Goal: Task Accomplishment & Management: Manage account settings

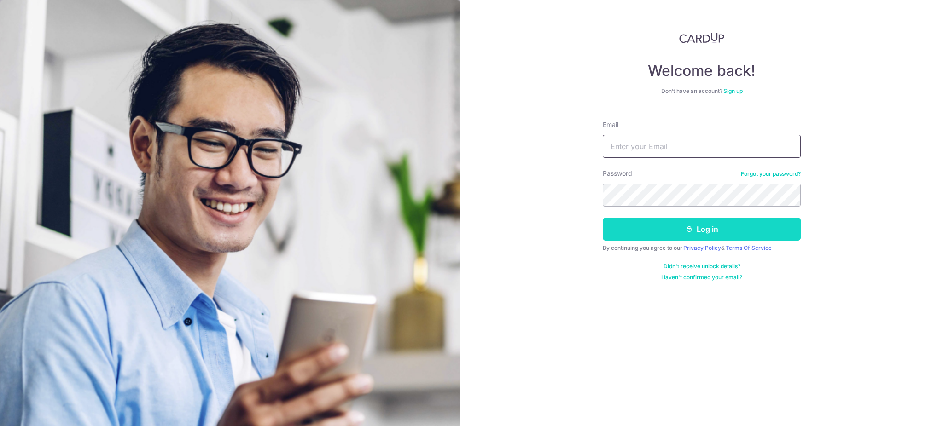
type input "[EMAIL_ADDRESS][DOMAIN_NAME]"
click at [719, 231] on button "Log in" at bounding box center [701, 229] width 198 height 23
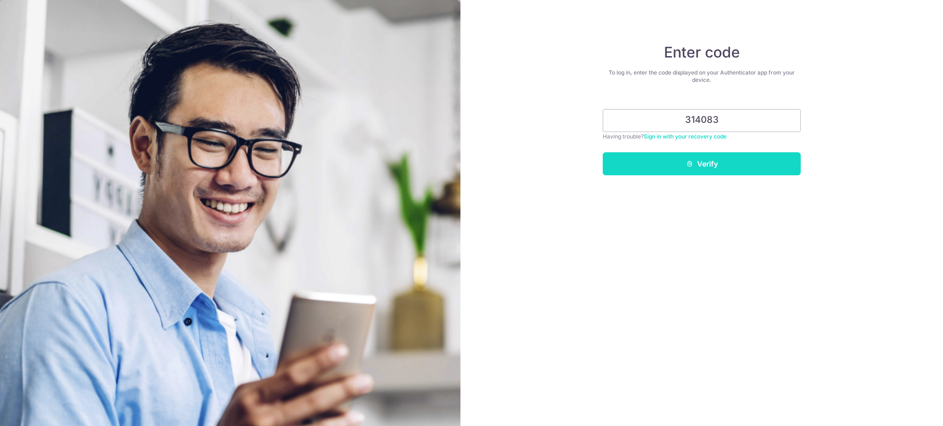
type input "314083"
click at [711, 158] on button "Verify" at bounding box center [701, 163] width 198 height 23
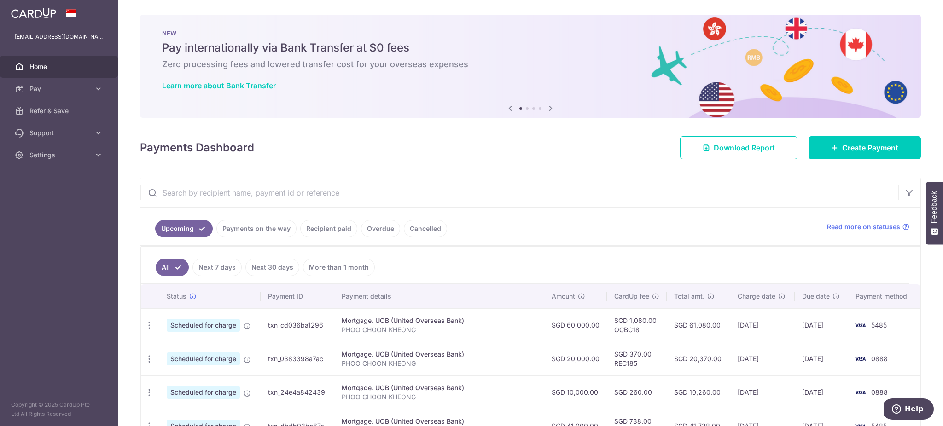
click at [262, 229] on link "Payments on the way" at bounding box center [256, 228] width 80 height 17
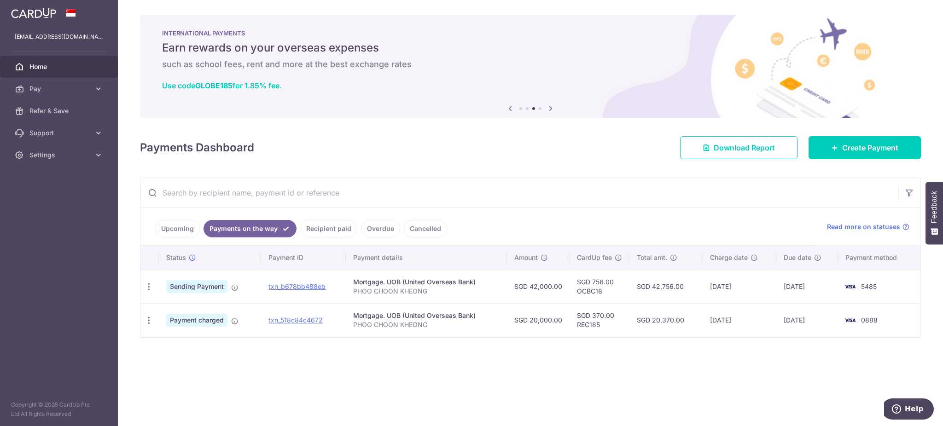
click at [172, 228] on link "Upcoming" at bounding box center [177, 228] width 45 height 17
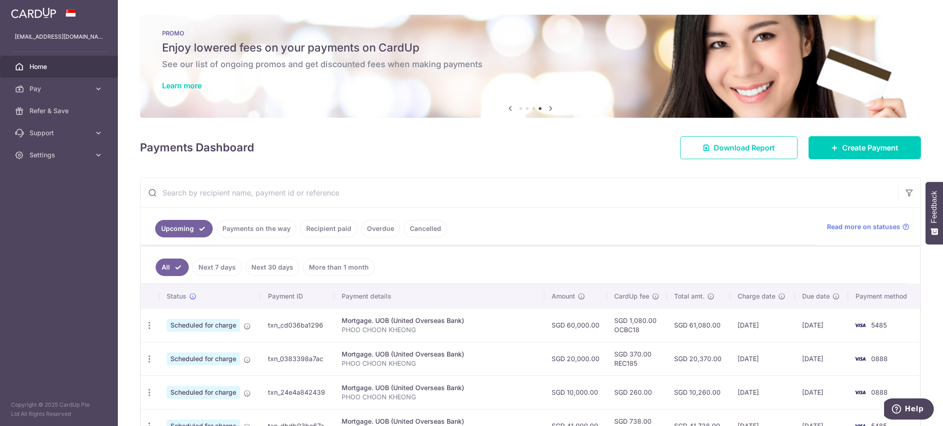
scroll to position [61, 0]
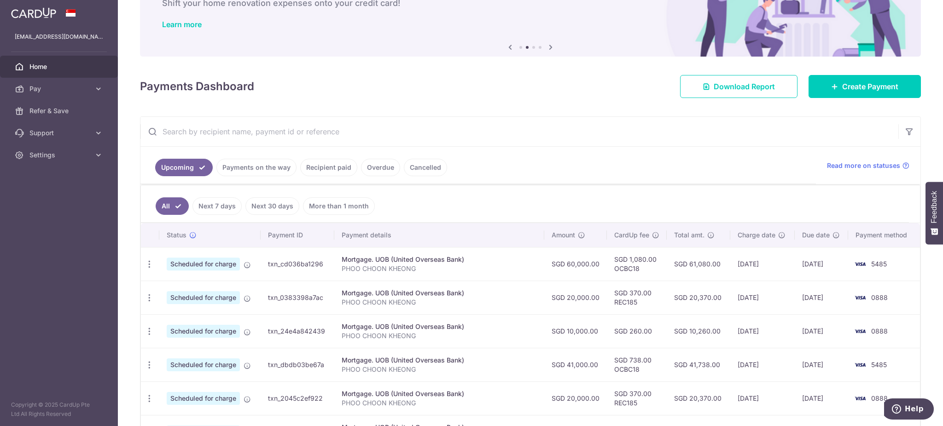
click at [255, 167] on link "Payments on the way" at bounding box center [256, 167] width 80 height 17
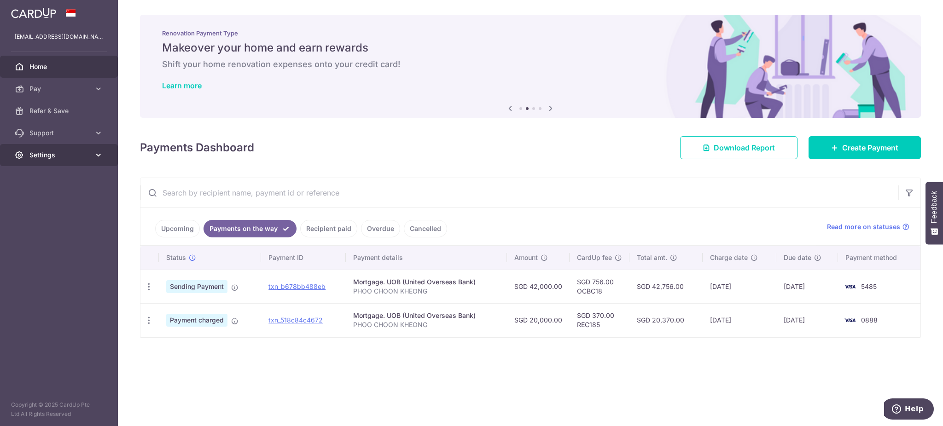
click at [70, 154] on span "Settings" at bounding box center [59, 155] width 61 height 9
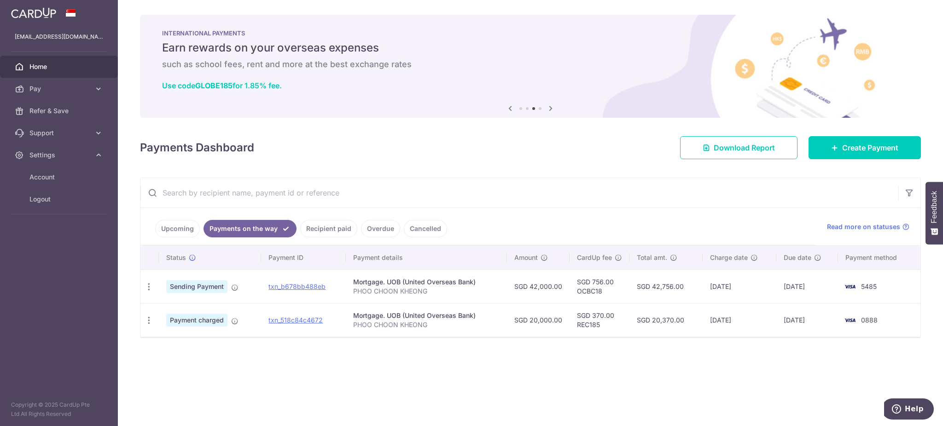
click at [180, 232] on link "Upcoming" at bounding box center [177, 228] width 45 height 17
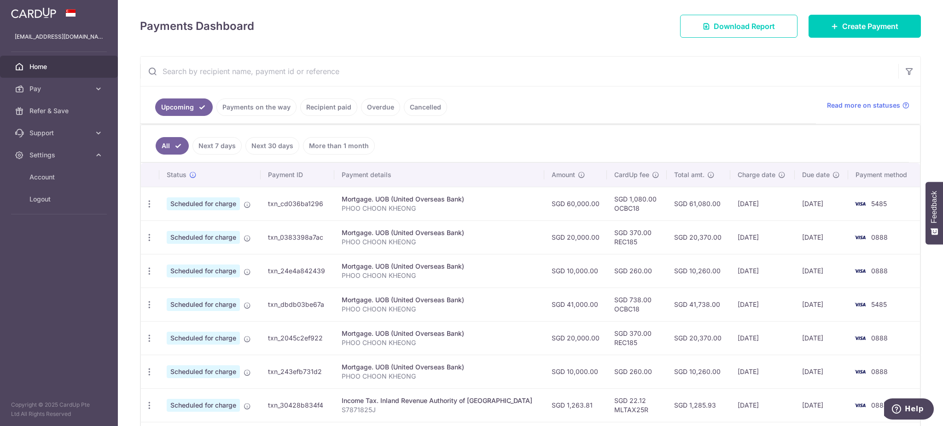
scroll to position [122, 0]
click at [148, 270] on icon "button" at bounding box center [150, 271] width 10 height 10
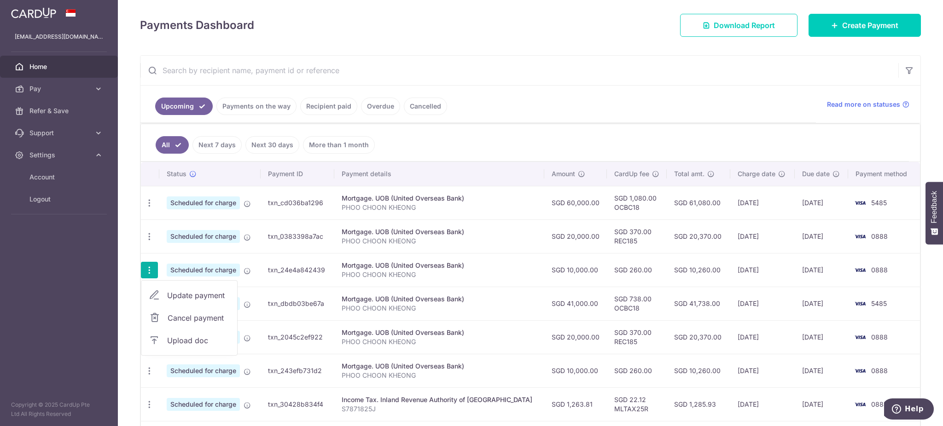
click at [216, 295] on span "Update payment" at bounding box center [198, 295] width 63 height 11
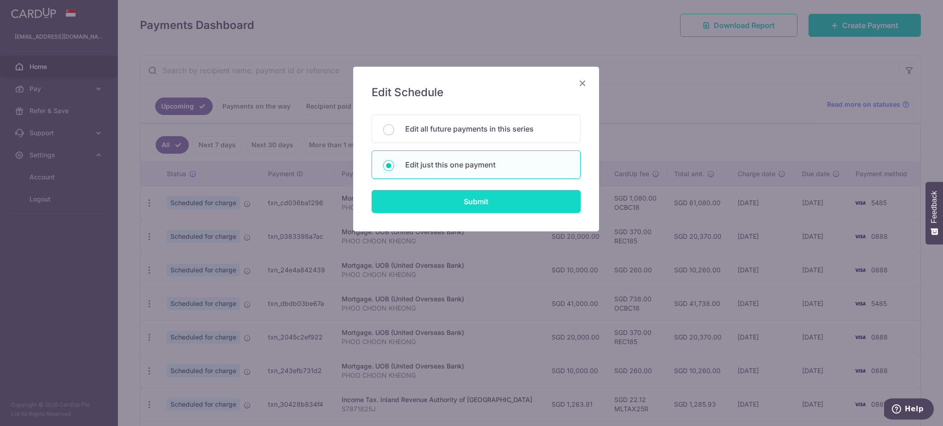
click at [439, 203] on input "Submit" at bounding box center [475, 201] width 209 height 23
radio input "true"
type input "10,000.00"
type input "19/11/2025"
type input "PHOO CHOON KHEONG"
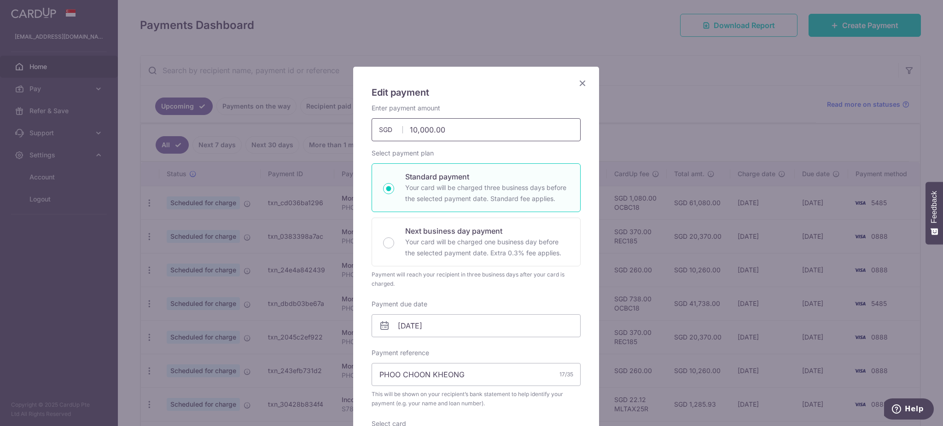
drag, startPoint x: 408, startPoint y: 132, endPoint x: 400, endPoint y: 131, distance: 8.8
click at [400, 131] on input "10,000.00" at bounding box center [475, 129] width 209 height 23
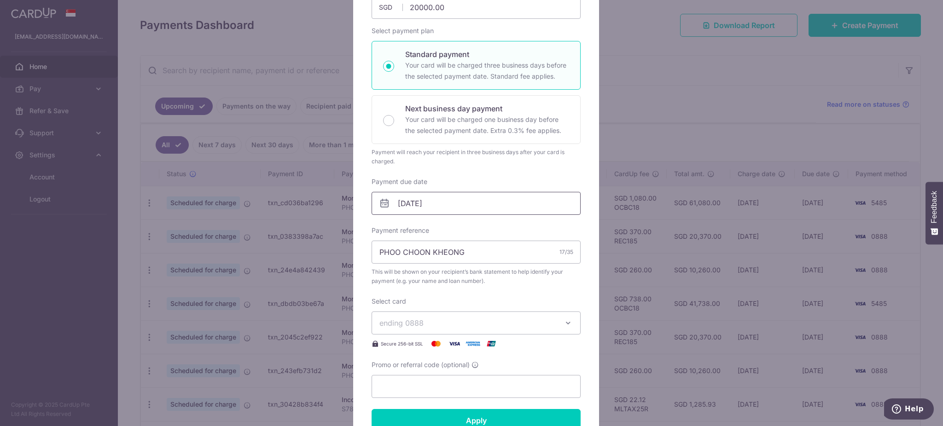
click at [498, 203] on input "19/11/2025" at bounding box center [475, 203] width 209 height 23
type input "20,000.00"
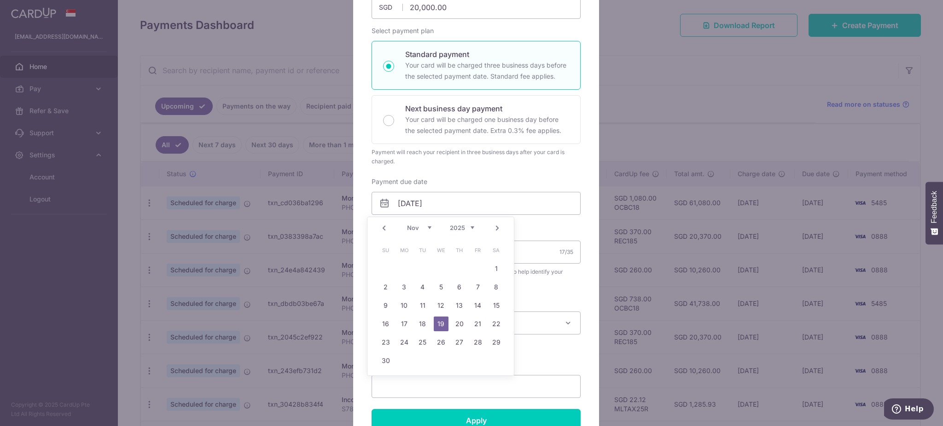
click at [383, 228] on link "Prev" at bounding box center [383, 228] width 11 height 11
click at [456, 344] on link "30" at bounding box center [459, 342] width 15 height 15
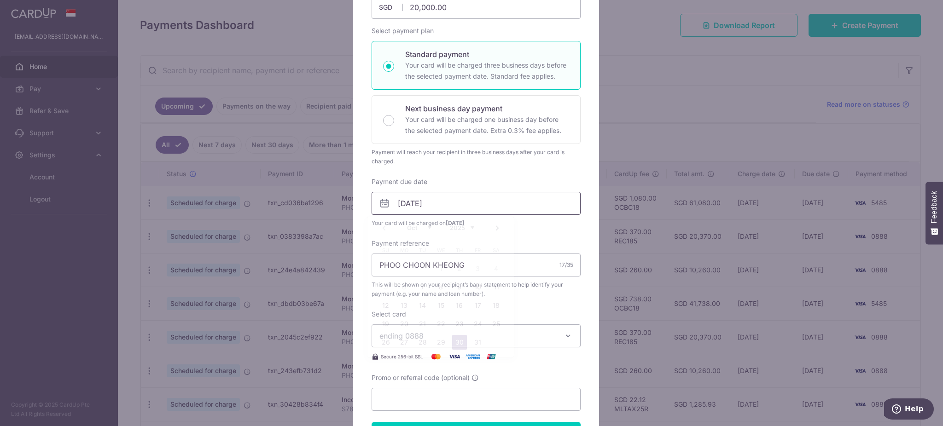
click at [445, 204] on input "[DATE]" at bounding box center [475, 203] width 209 height 23
click at [500, 229] on link "Next" at bounding box center [497, 228] width 11 height 11
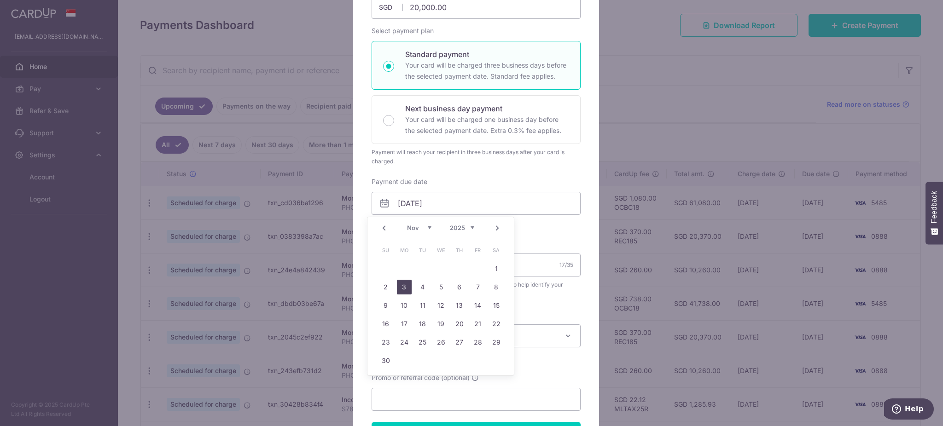
click at [403, 286] on link "3" at bounding box center [404, 287] width 15 height 15
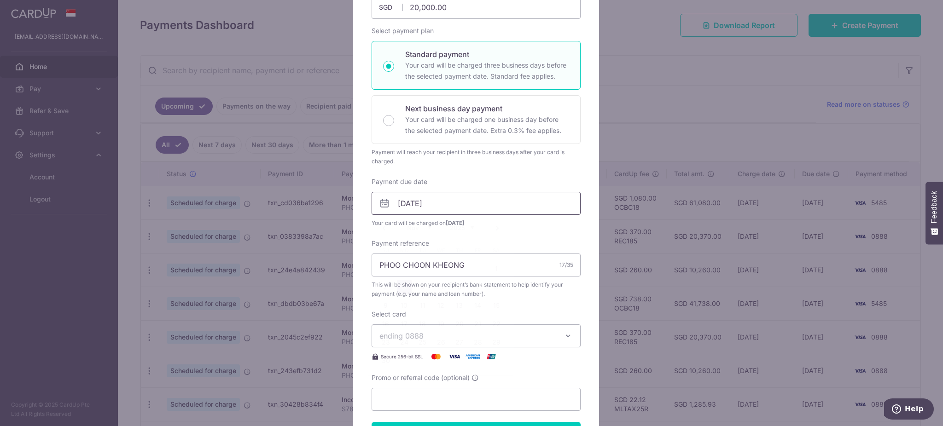
click at [473, 203] on input "03/11/2025" at bounding box center [475, 203] width 209 height 23
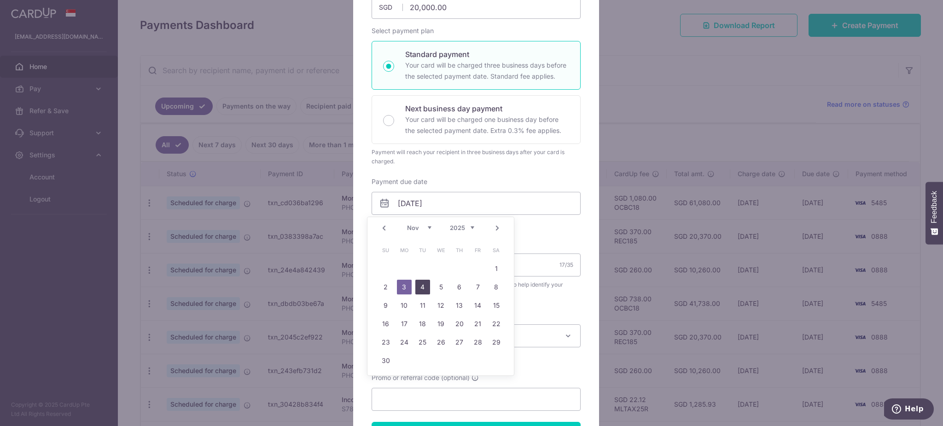
click at [423, 284] on link "4" at bounding box center [422, 287] width 15 height 15
type input "[DATE]"
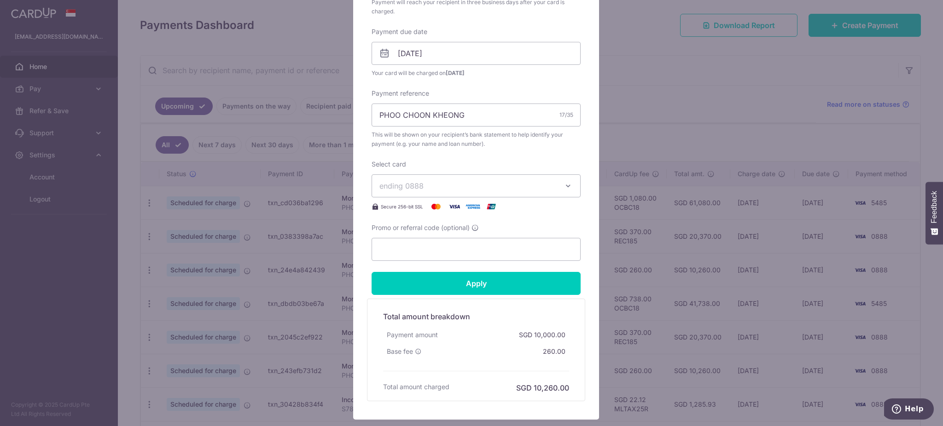
scroll to position [307, 0]
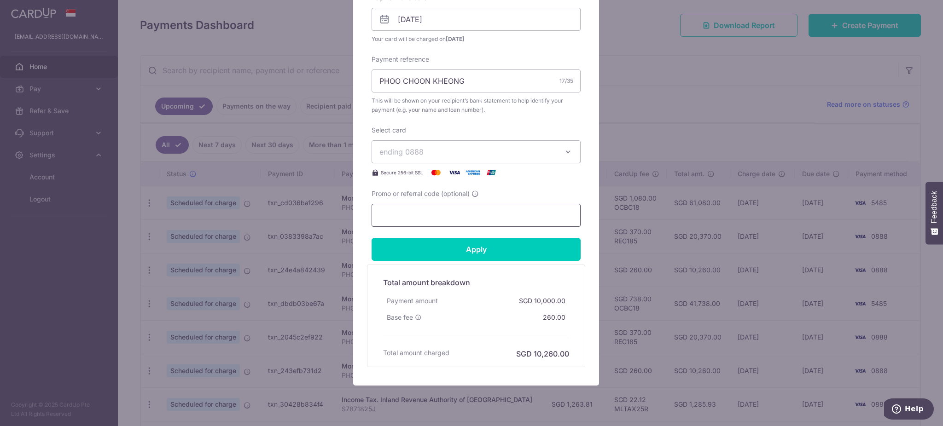
click at [442, 213] on input "Promo or referral code (optional)" at bounding box center [475, 215] width 209 height 23
type input "REC185"
click at [476, 256] on input "Apply" at bounding box center [475, 249] width 209 height 23
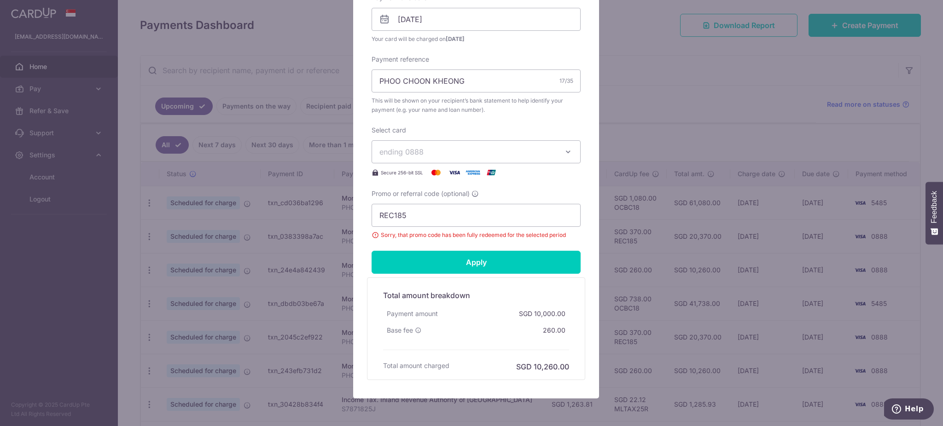
scroll to position [61, 0]
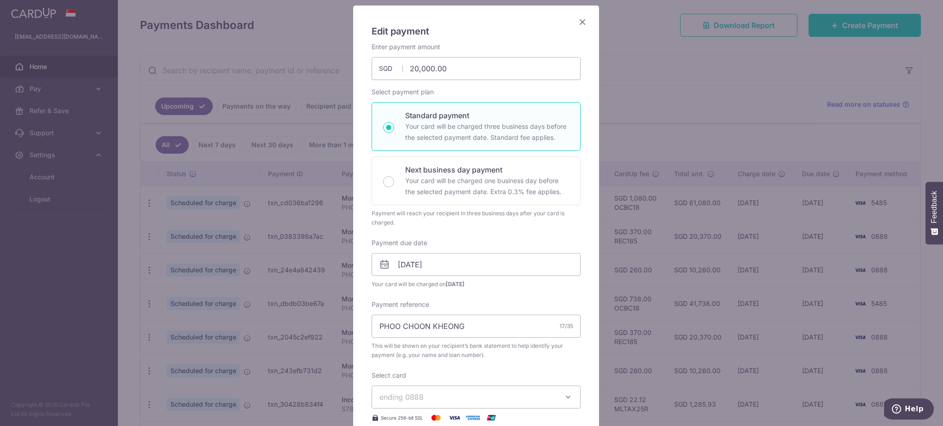
click at [578, 23] on icon "Close" at bounding box center [582, 22] width 11 height 12
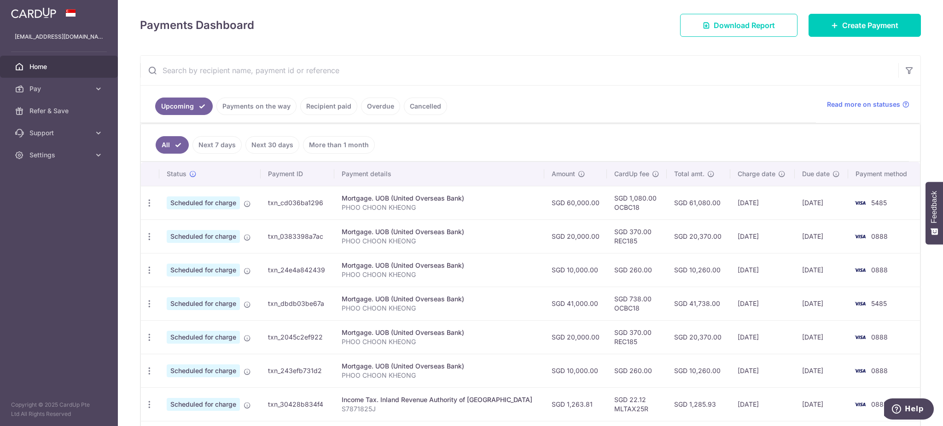
scroll to position [184, 0]
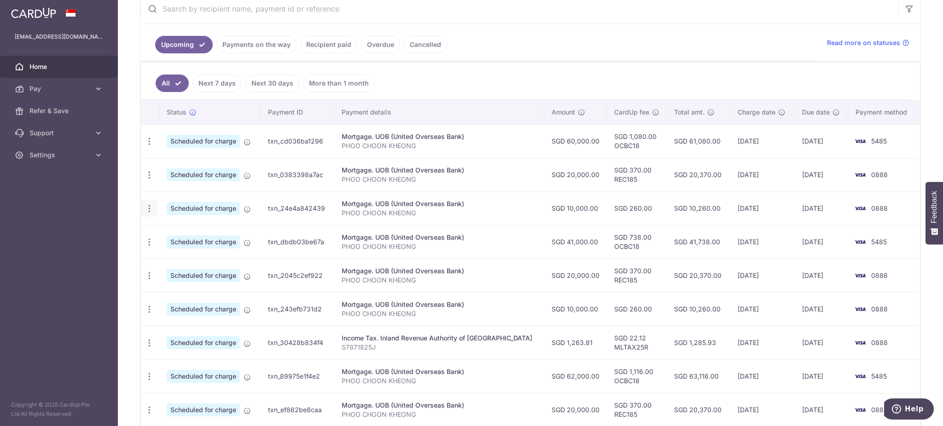
click at [145, 210] on icon "button" at bounding box center [150, 209] width 10 height 10
click at [186, 232] on span "Update payment" at bounding box center [198, 233] width 63 height 11
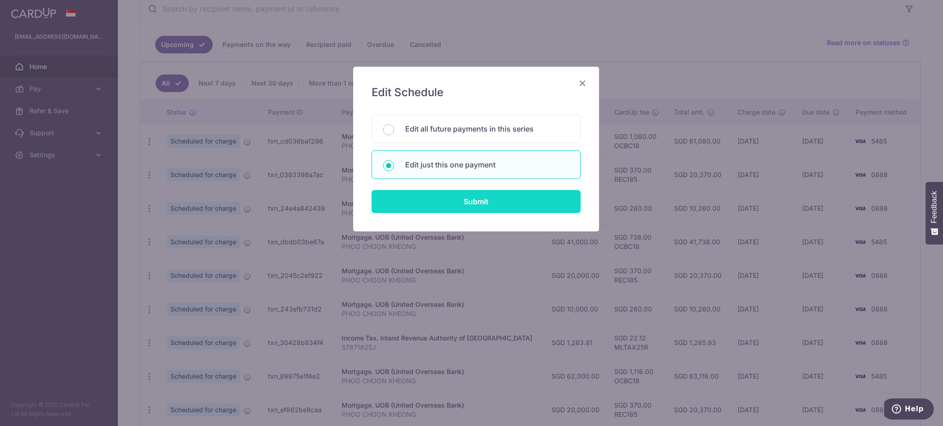
click at [467, 197] on input "Submit" at bounding box center [475, 201] width 209 height 23
radio input "true"
type input "10,000.00"
type input "[DATE]"
type input "PHOO CHOON KHEONG"
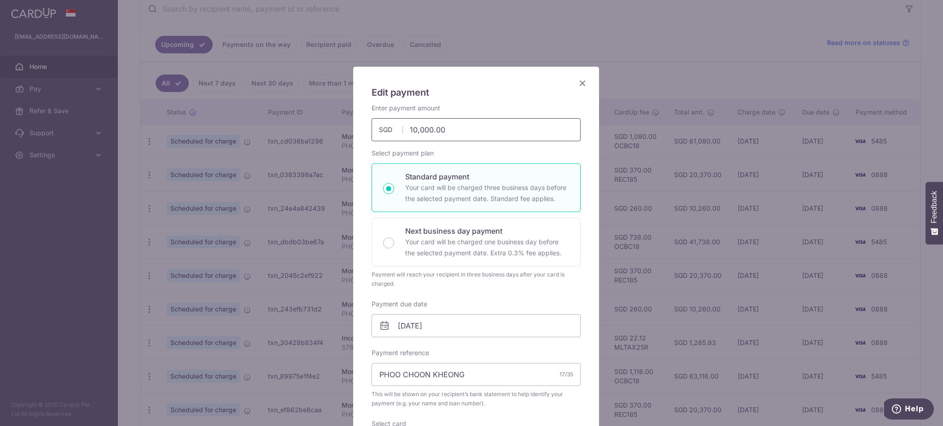
drag, startPoint x: 409, startPoint y: 129, endPoint x: 400, endPoint y: 126, distance: 9.6
click at [400, 126] on input "10,000.00" at bounding box center [475, 129] width 209 height 23
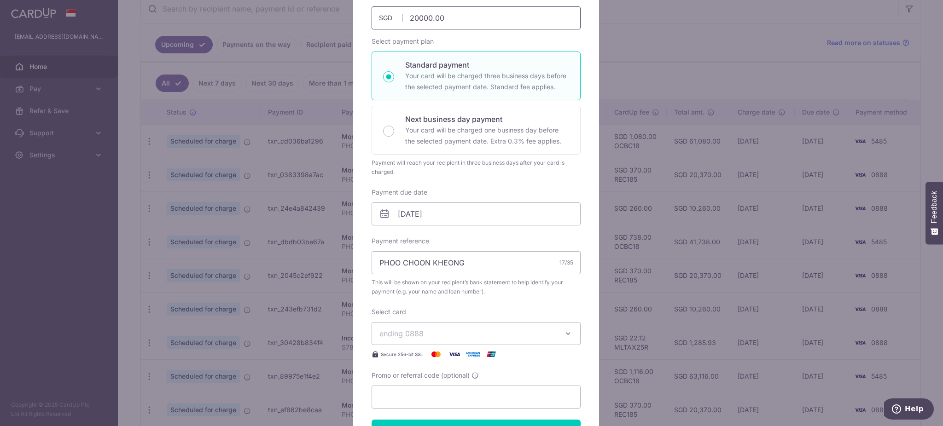
scroll to position [122, 0]
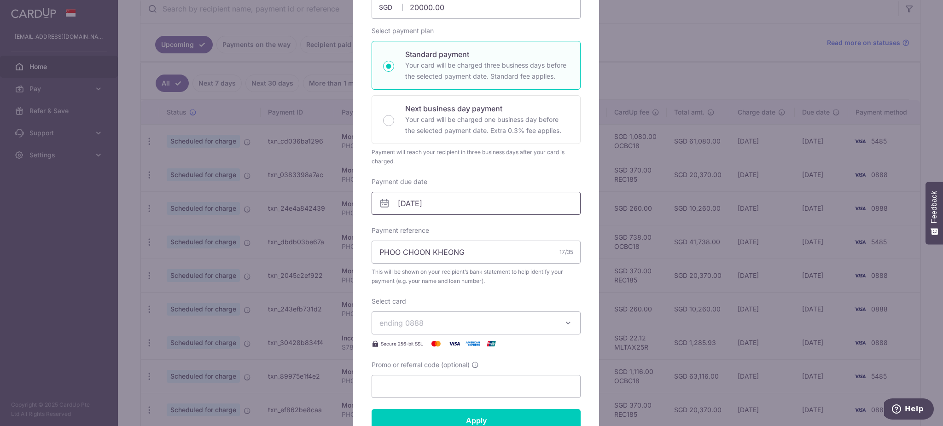
type input "20,000.00"
click at [444, 196] on input "[DATE]" at bounding box center [475, 203] width 209 height 23
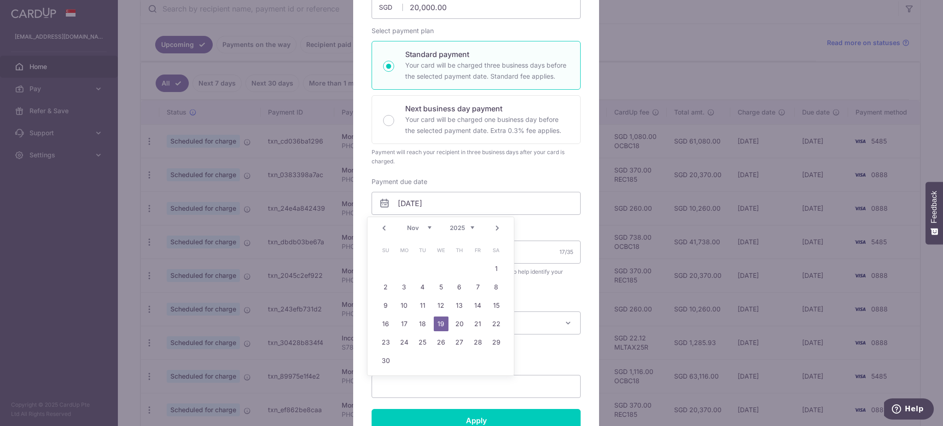
click at [497, 228] on link "Next" at bounding box center [497, 228] width 11 height 11
click at [478, 267] on link "2" at bounding box center [477, 268] width 15 height 15
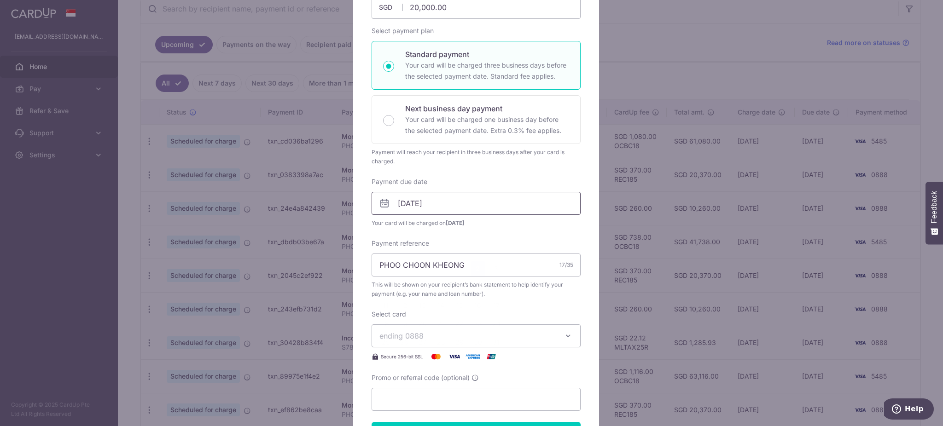
click at [469, 212] on input "02/01/2026" at bounding box center [475, 203] width 209 height 23
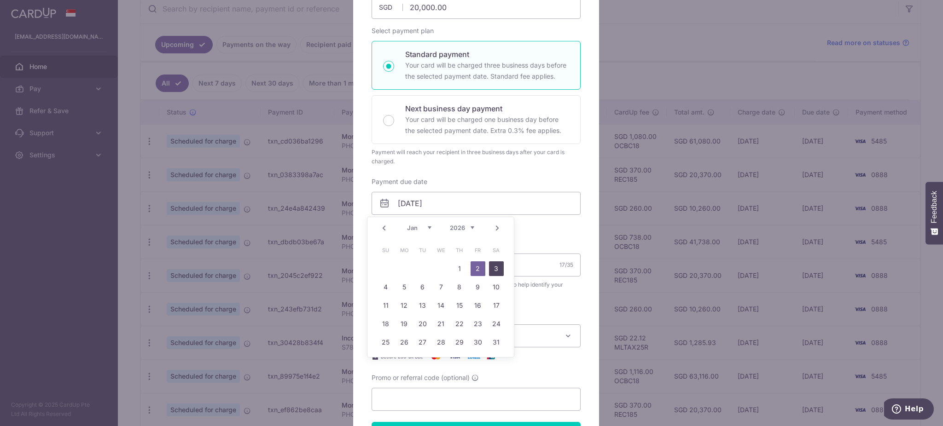
click at [501, 265] on link "3" at bounding box center [496, 268] width 15 height 15
click at [448, 202] on input "03/01/2026" at bounding box center [475, 203] width 209 height 23
click at [481, 266] on link "2" at bounding box center [477, 268] width 15 height 15
type input "02/01/2026"
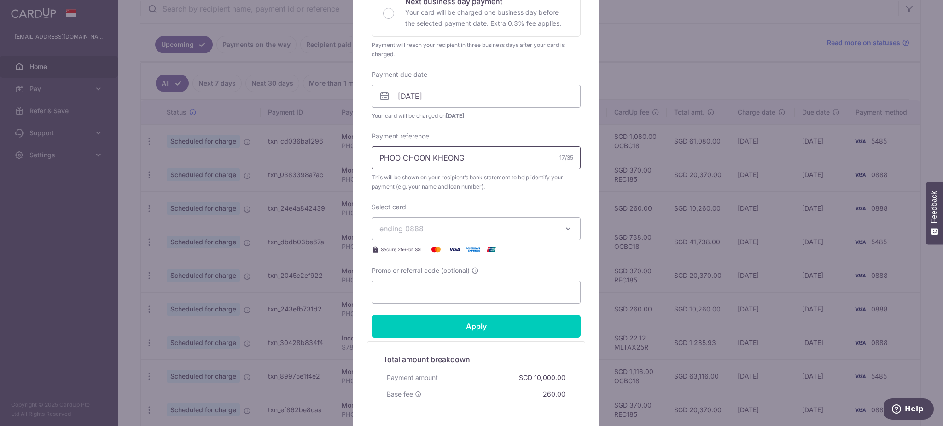
scroll to position [307, 0]
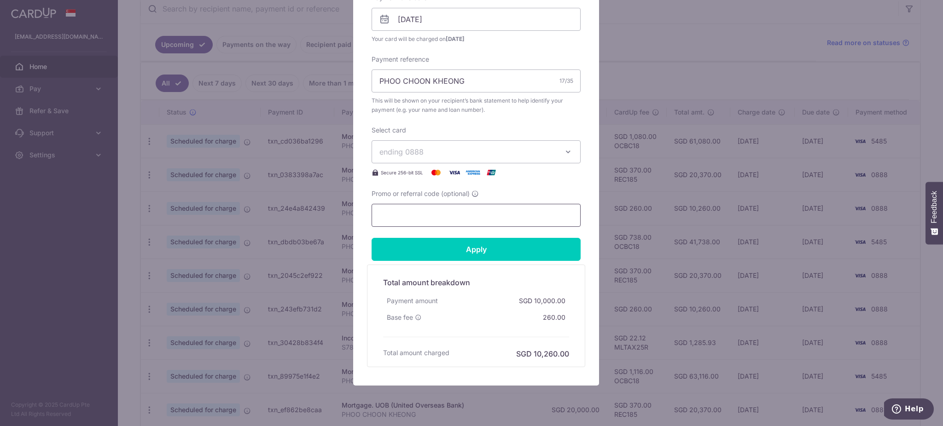
click at [482, 213] on input "Promo or referral code (optional)" at bounding box center [475, 215] width 209 height 23
type input "REC185"
click at [486, 248] on input "Apply" at bounding box center [475, 249] width 209 height 23
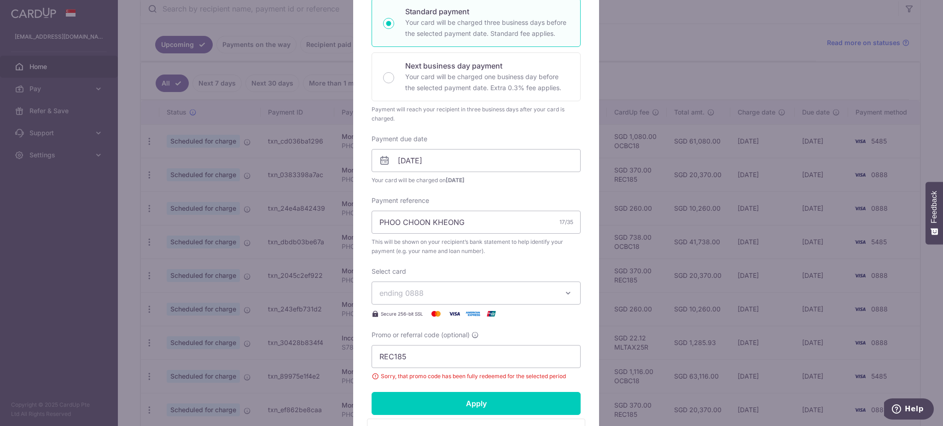
scroll to position [61, 0]
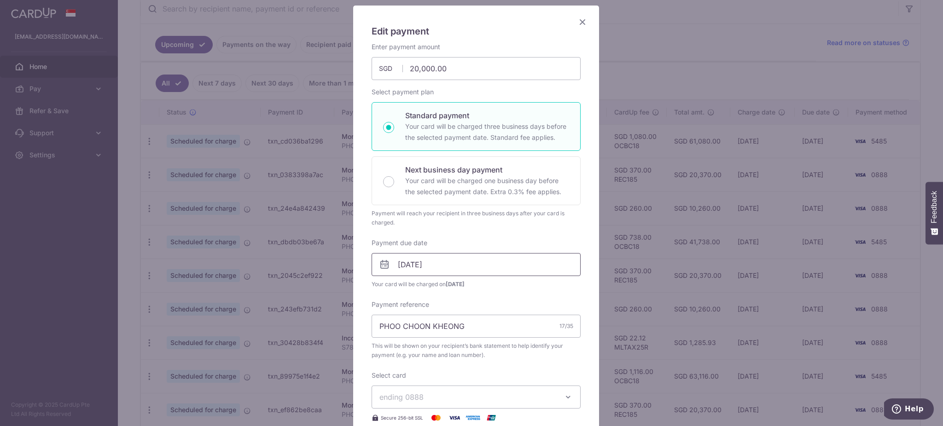
click at [463, 271] on input "02/01/2026" at bounding box center [475, 264] width 209 height 23
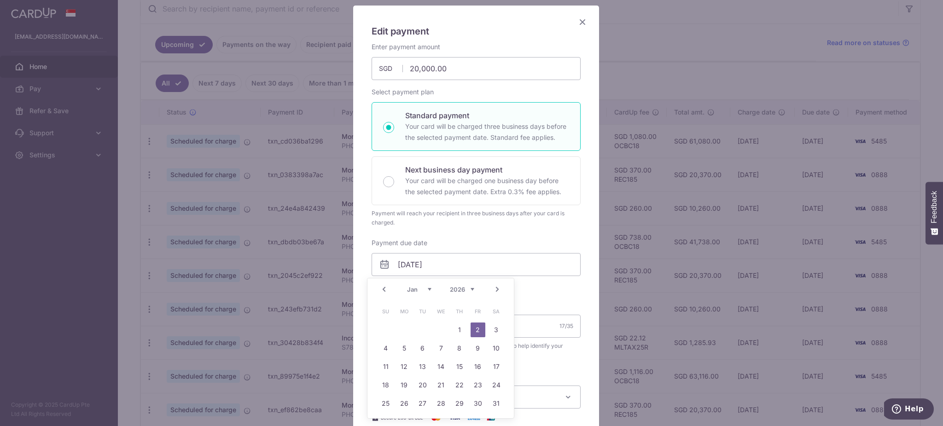
click at [381, 290] on link "Prev" at bounding box center [383, 289] width 11 height 11
click at [443, 402] on link "31" at bounding box center [441, 403] width 15 height 15
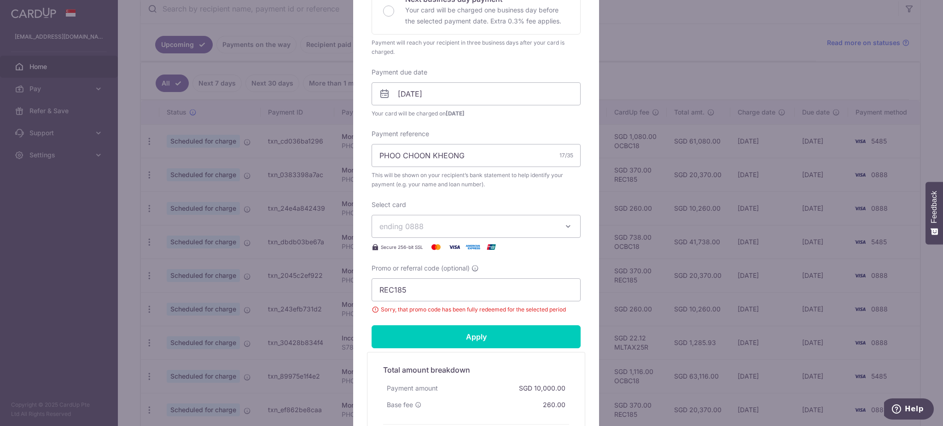
scroll to position [345, 0]
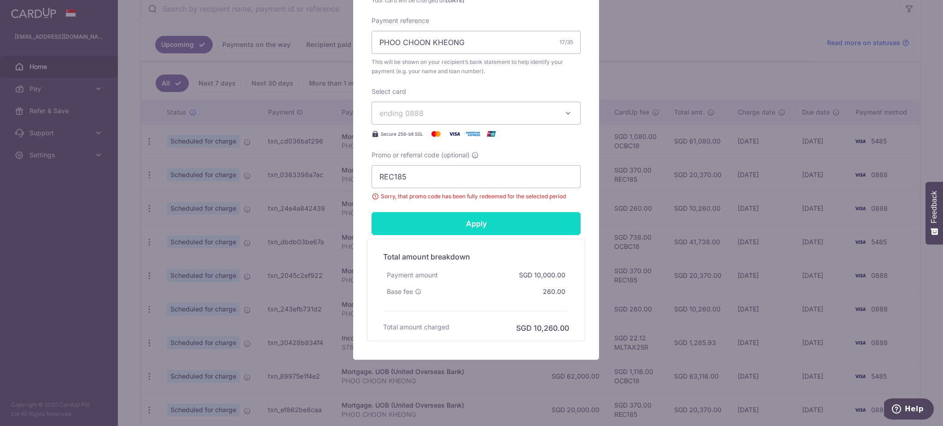
click at [496, 227] on input "Apply" at bounding box center [475, 223] width 209 height 23
click at [479, 223] on input "Apply" at bounding box center [475, 223] width 209 height 23
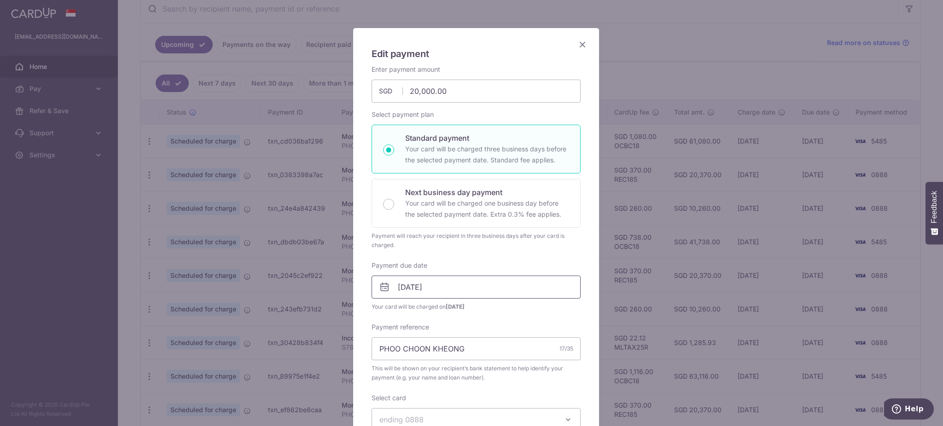
click at [460, 288] on input "31/12/2025" at bounding box center [475, 287] width 209 height 23
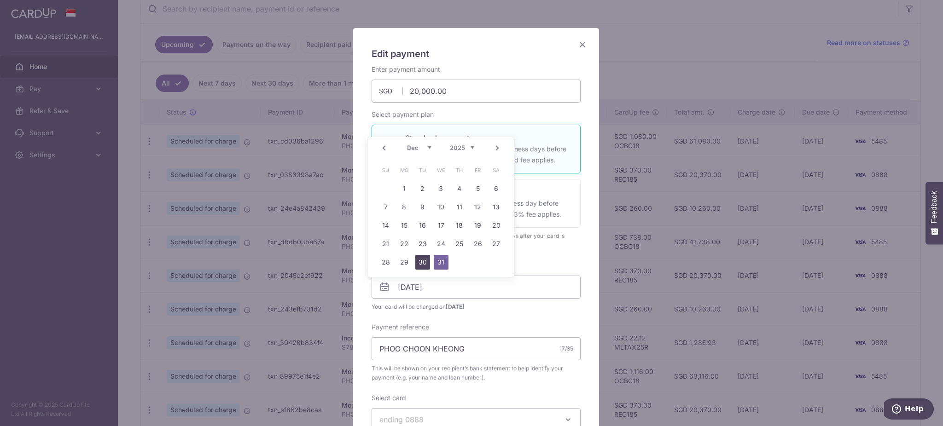
click at [421, 263] on link "30" at bounding box center [422, 262] width 15 height 15
type input "[DATE]"
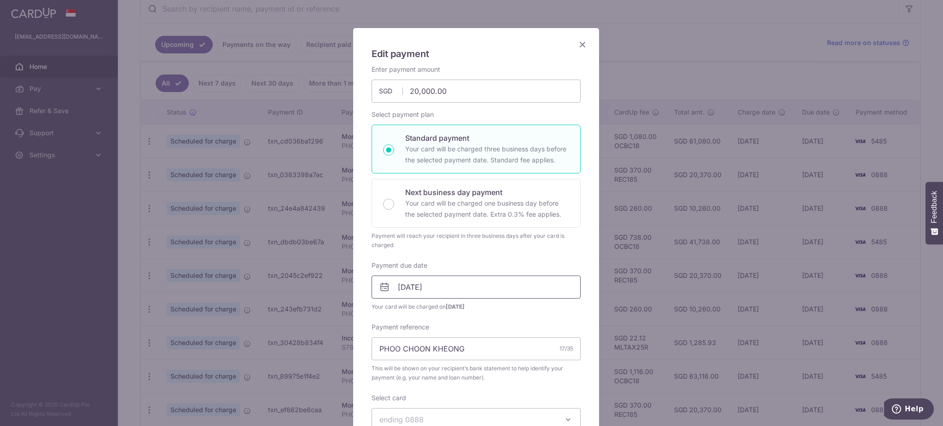
scroll to position [284, 0]
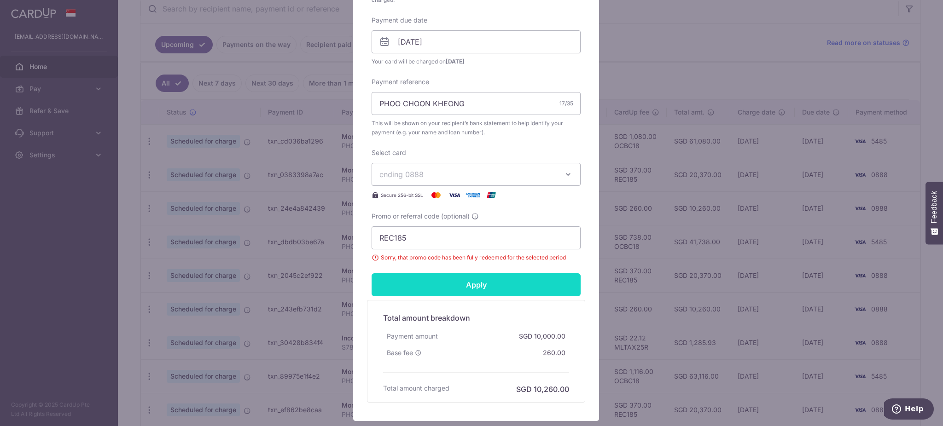
click at [461, 292] on input "Apply" at bounding box center [475, 284] width 209 height 23
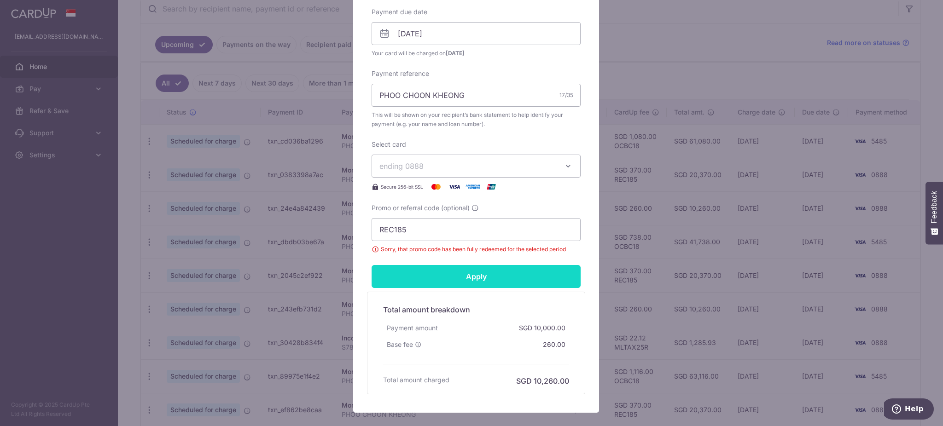
scroll to position [345, 0]
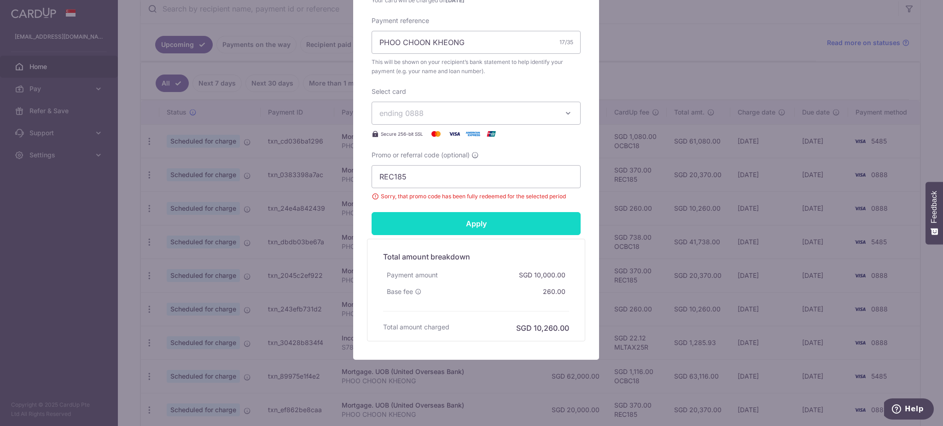
click at [501, 227] on input "Apply" at bounding box center [475, 223] width 209 height 23
click at [488, 234] on input "Apply" at bounding box center [475, 223] width 209 height 23
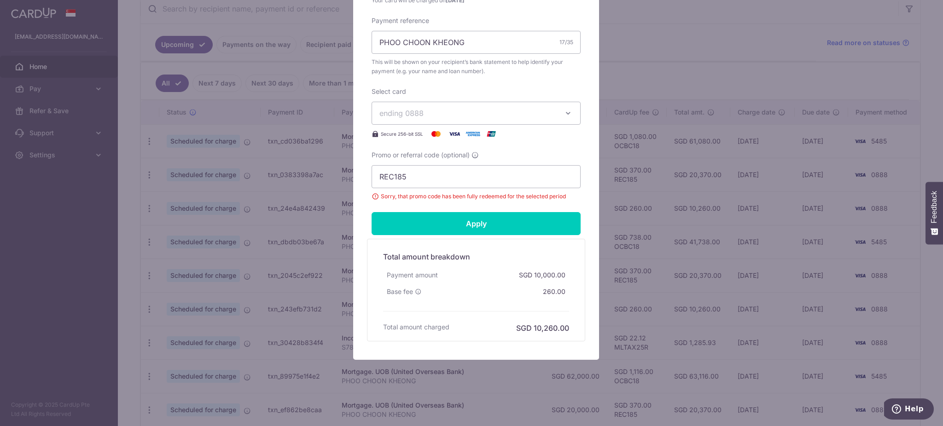
scroll to position [39, 0]
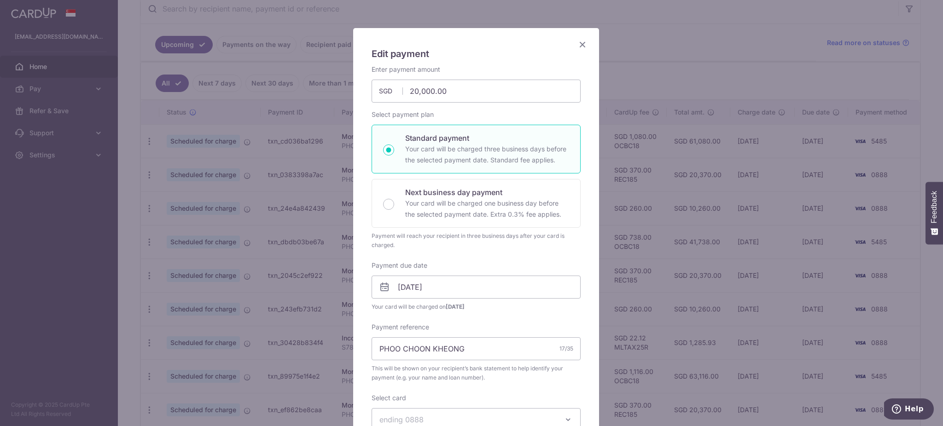
click at [582, 45] on icon "Close" at bounding box center [582, 45] width 11 height 12
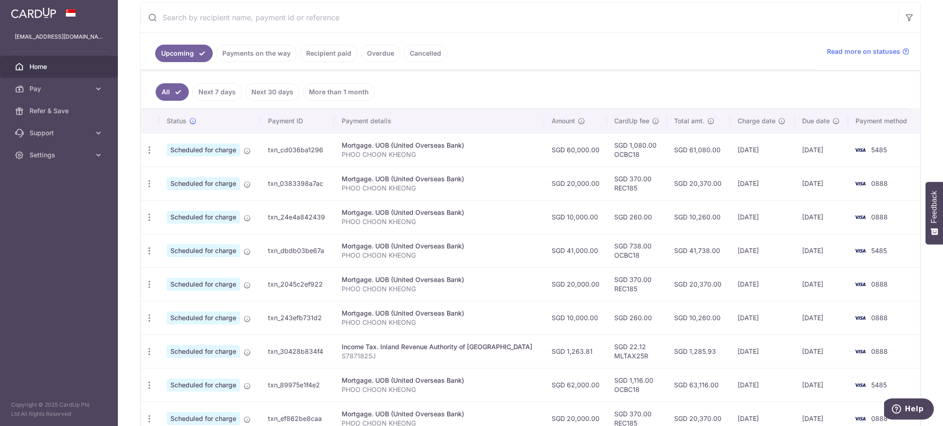
scroll to position [184, 0]
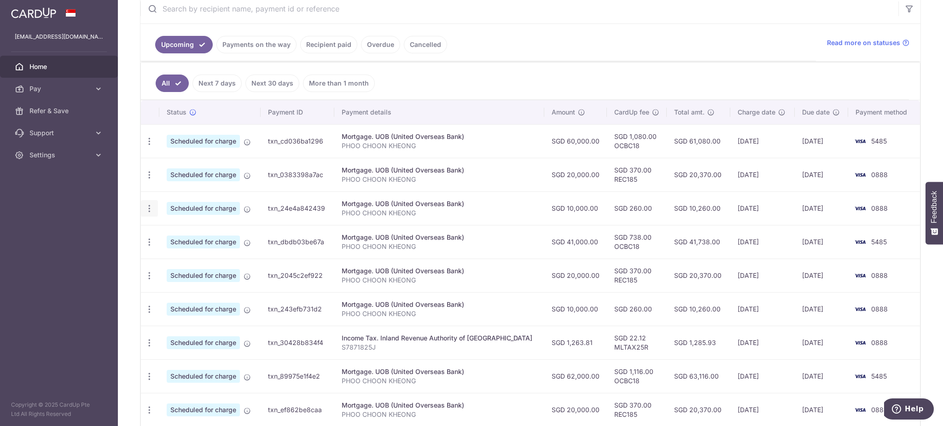
click at [150, 210] on icon "button" at bounding box center [150, 209] width 10 height 10
click at [199, 237] on span "Update payment" at bounding box center [198, 233] width 63 height 11
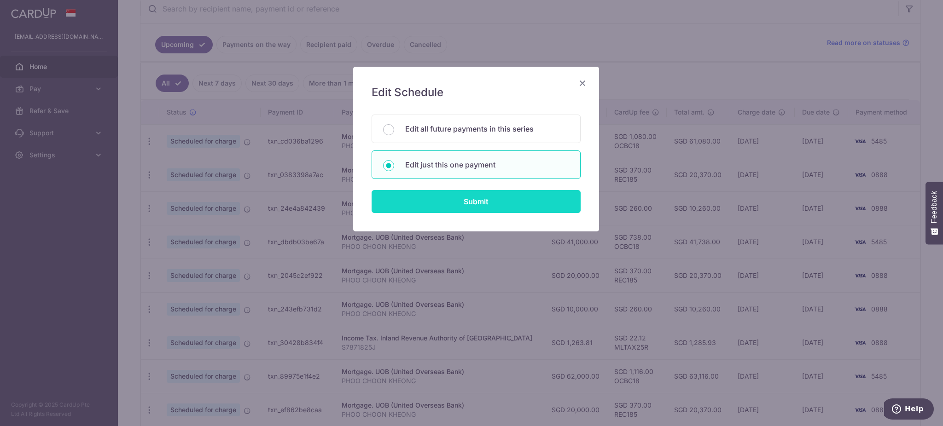
click at [459, 206] on input "Submit" at bounding box center [475, 201] width 209 height 23
radio input "true"
type input "10,000.00"
type input "[DATE]"
type input "PHOO CHOON KHEONG"
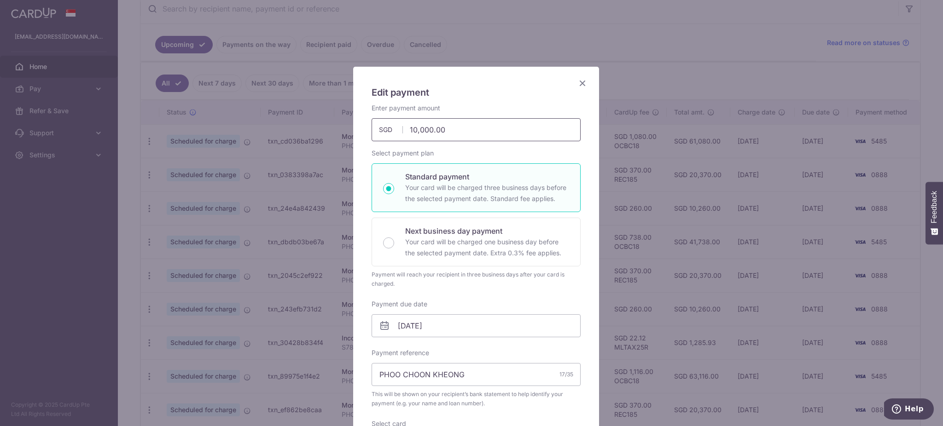
drag, startPoint x: 408, startPoint y: 129, endPoint x: 394, endPoint y: 129, distance: 13.8
click at [394, 129] on div "10,000.00 10000.00 SGD" at bounding box center [475, 129] width 209 height 23
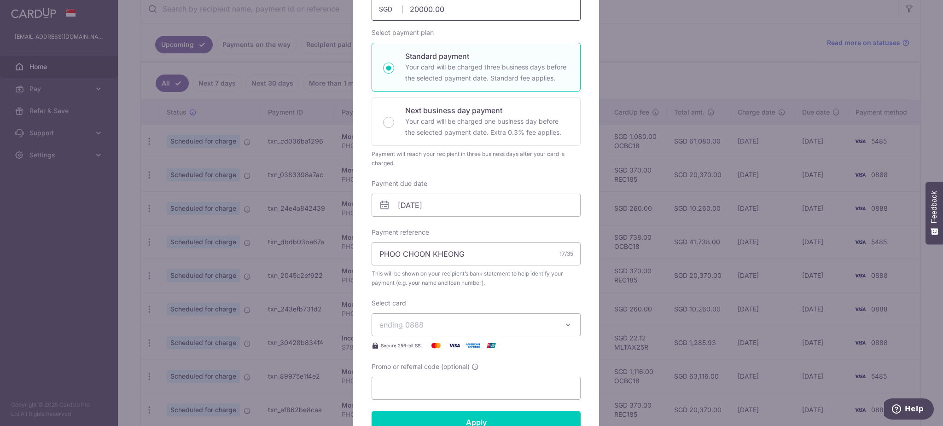
scroll to position [122, 0]
click at [472, 203] on input "[DATE]" at bounding box center [475, 203] width 209 height 23
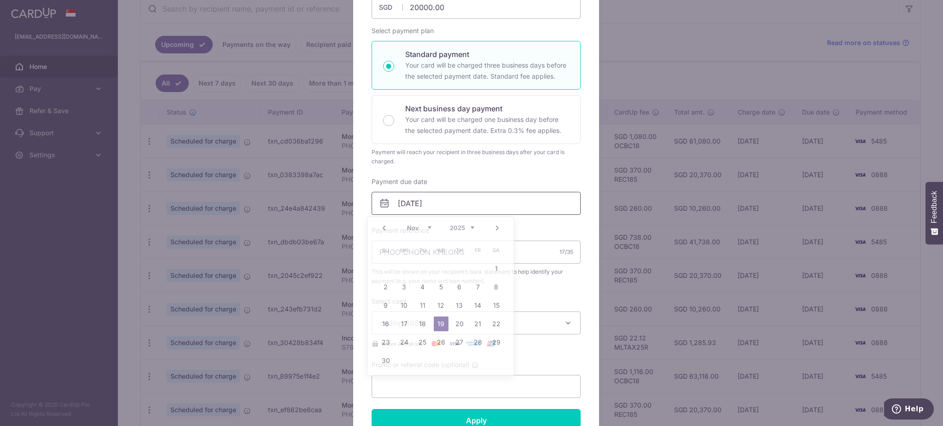
type input "20,000.00"
click at [498, 226] on link "Next" at bounding box center [497, 228] width 11 height 11
click at [459, 271] on link "1" at bounding box center [459, 268] width 15 height 15
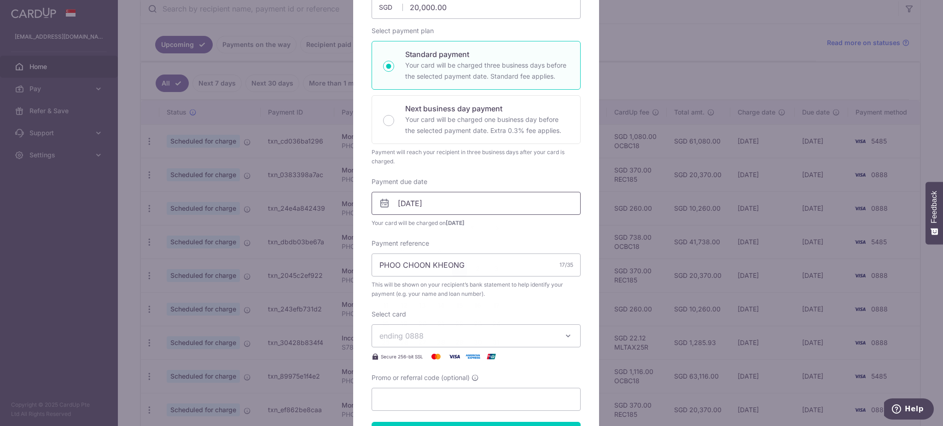
click at [456, 198] on input "01/01/2026" at bounding box center [475, 203] width 209 height 23
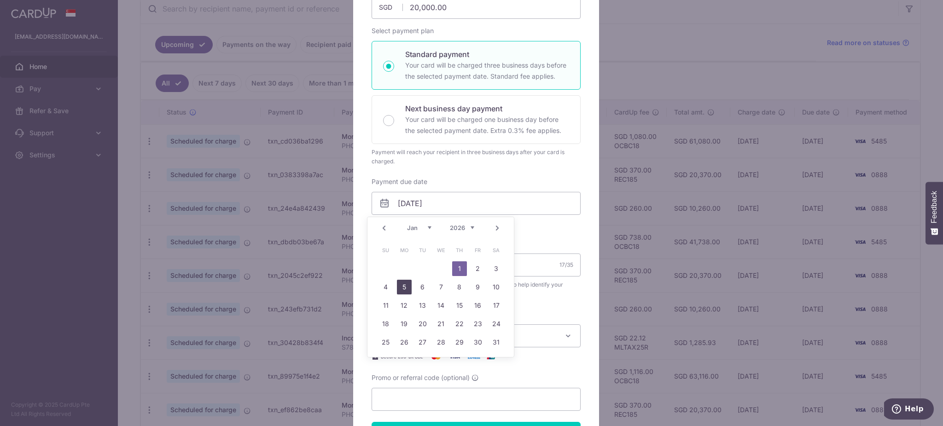
click at [403, 290] on link "5" at bounding box center [404, 287] width 15 height 15
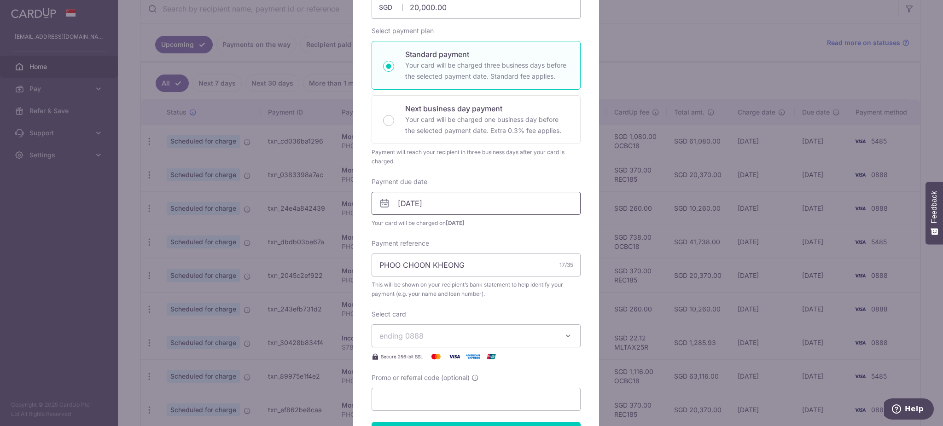
click at [462, 204] on input "[DATE]" at bounding box center [475, 203] width 209 height 23
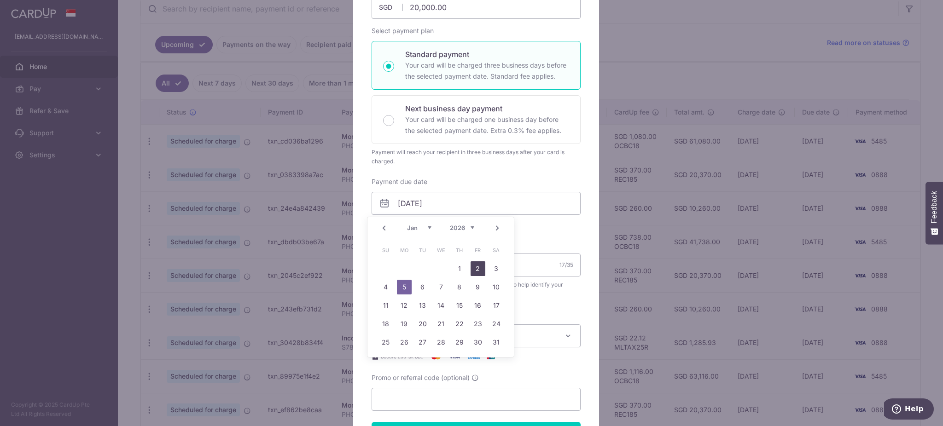
click at [481, 271] on link "2" at bounding box center [477, 268] width 15 height 15
type input "02/01/2026"
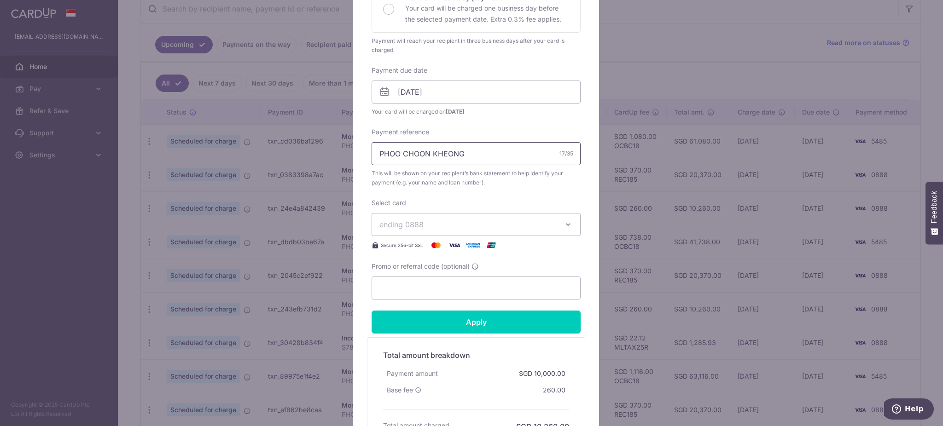
scroll to position [245, 0]
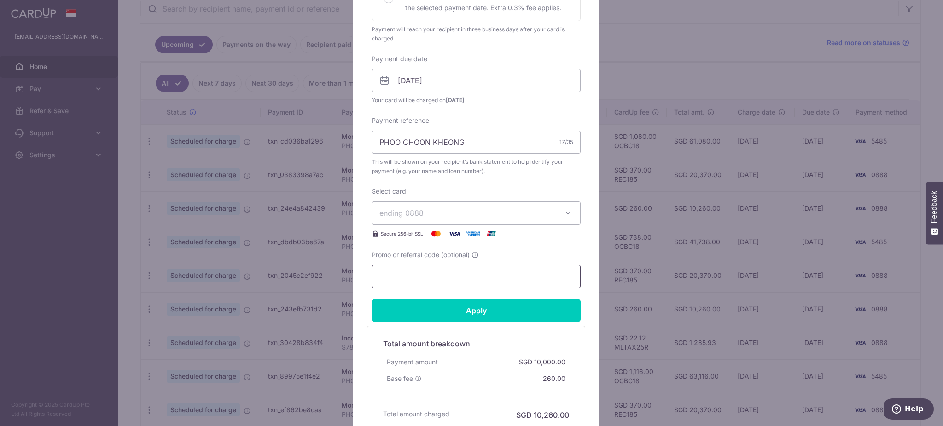
click at [479, 271] on input "Promo or referral code (optional)" at bounding box center [475, 276] width 209 height 23
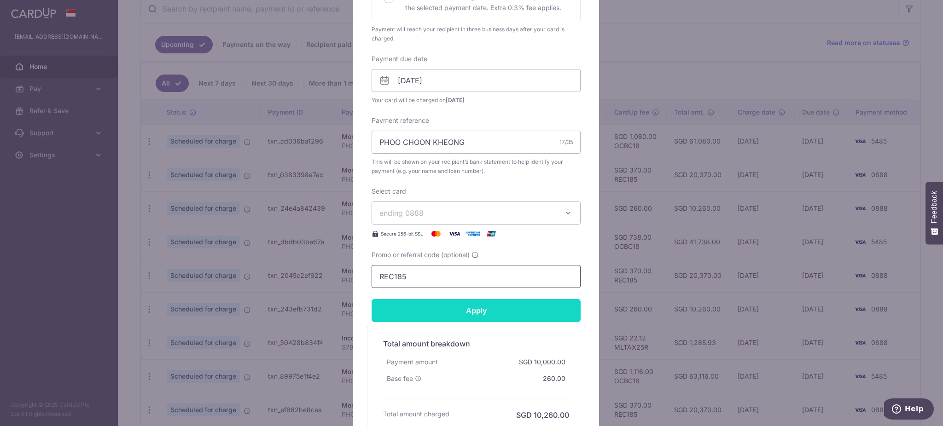
type input "REC185"
click at [496, 310] on input "Apply" at bounding box center [475, 310] width 209 height 23
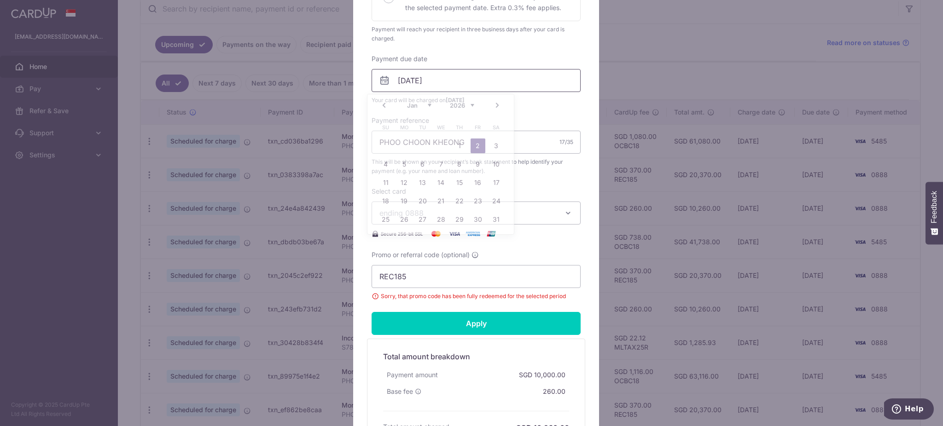
click at [475, 82] on input "02/01/2026" at bounding box center [475, 80] width 209 height 23
click at [384, 104] on link "Prev" at bounding box center [383, 105] width 11 height 11
click at [384, 103] on link "Prev" at bounding box center [383, 105] width 11 height 11
click at [386, 238] on link "30" at bounding box center [385, 238] width 15 height 15
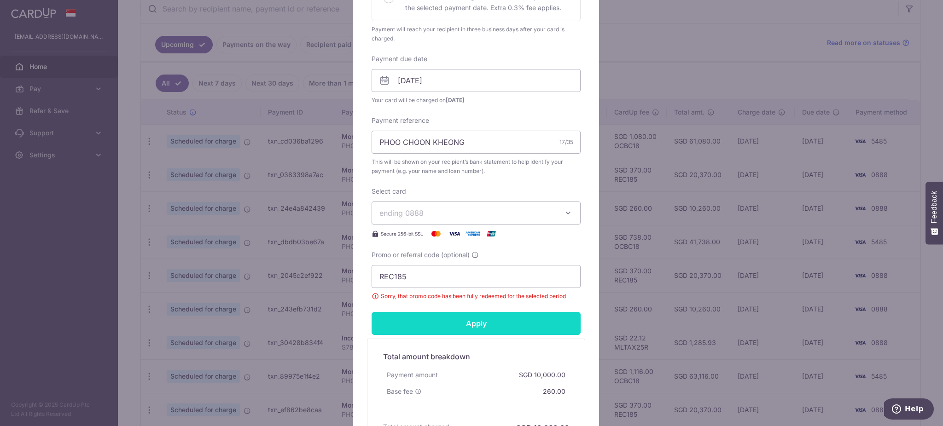
click at [505, 324] on input "Apply" at bounding box center [475, 323] width 209 height 23
click at [505, 320] on input "Apply" at bounding box center [475, 323] width 209 height 23
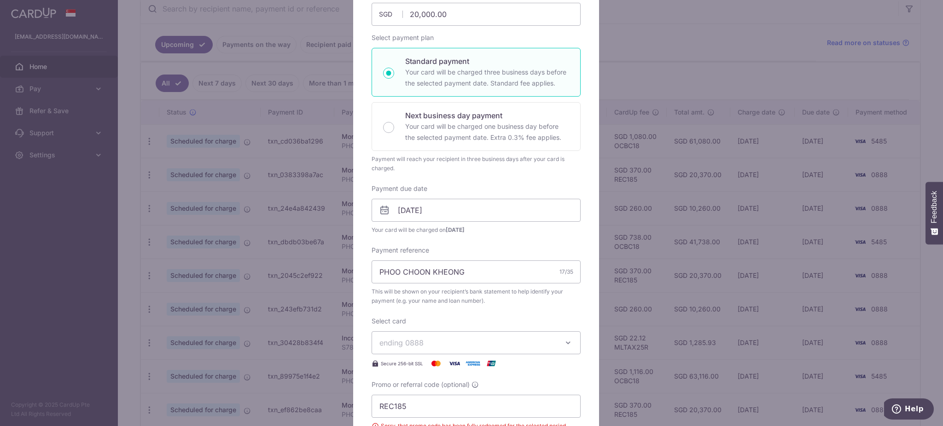
scroll to position [122, 0]
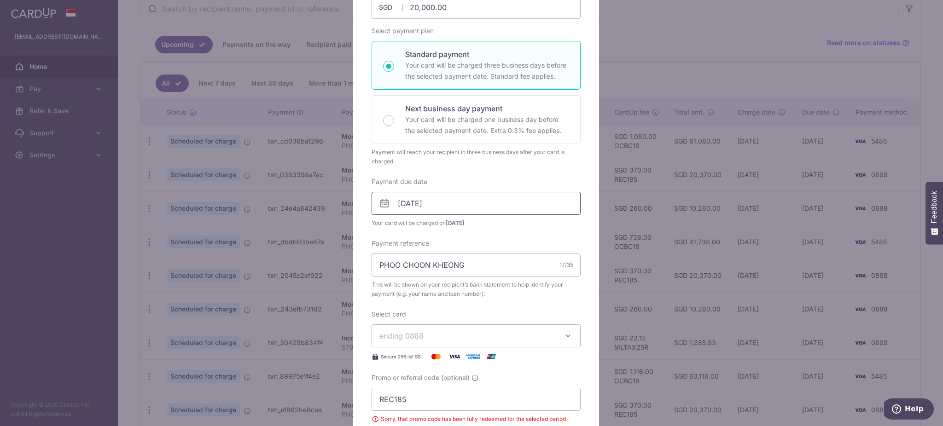
click at [473, 204] on input "30/11/2025" at bounding box center [475, 203] width 209 height 23
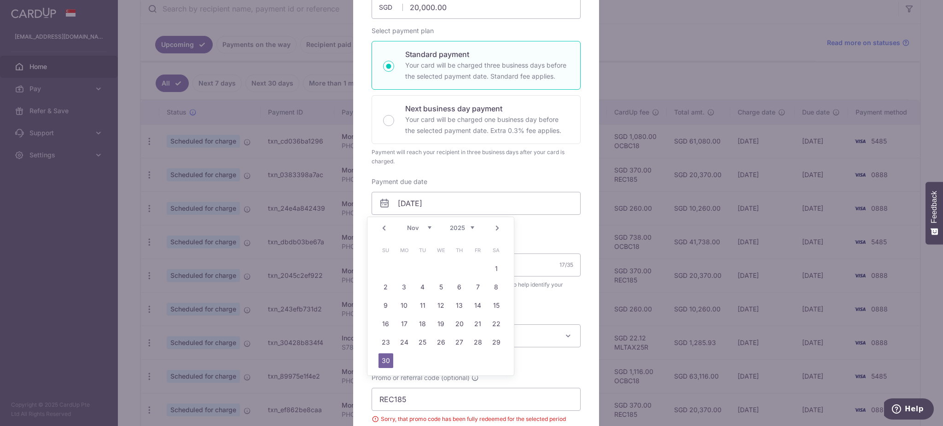
click at [499, 226] on link "Next" at bounding box center [497, 228] width 11 height 11
click at [458, 267] on link "1" at bounding box center [459, 268] width 15 height 15
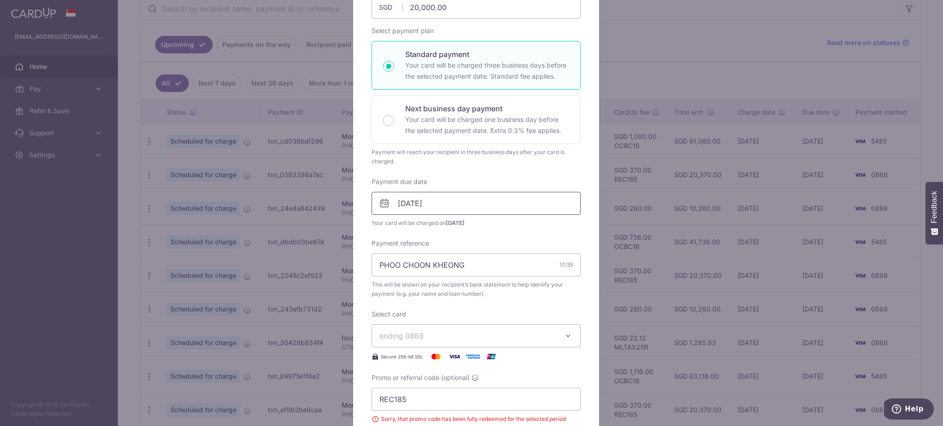
click at [445, 199] on input "01/01/2026" at bounding box center [475, 203] width 209 height 23
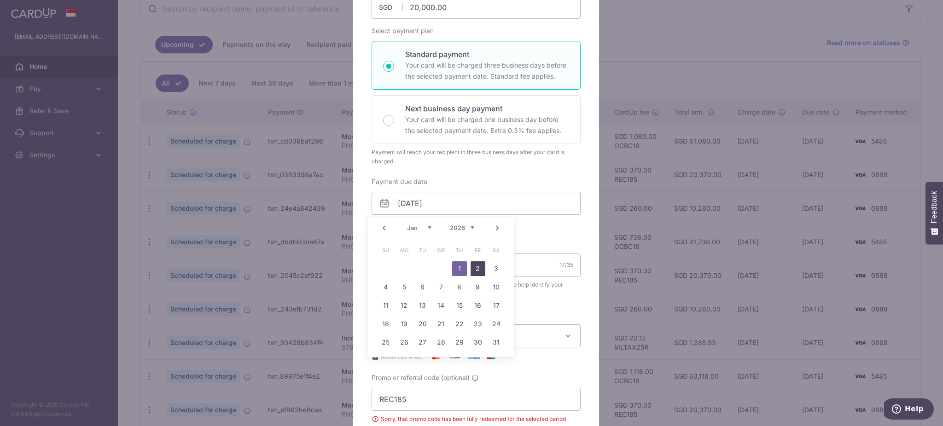
click at [479, 270] on link "2" at bounding box center [477, 268] width 15 height 15
click at [457, 204] on input "02/01/2026" at bounding box center [475, 203] width 209 height 23
click at [457, 264] on link "1" at bounding box center [459, 268] width 15 height 15
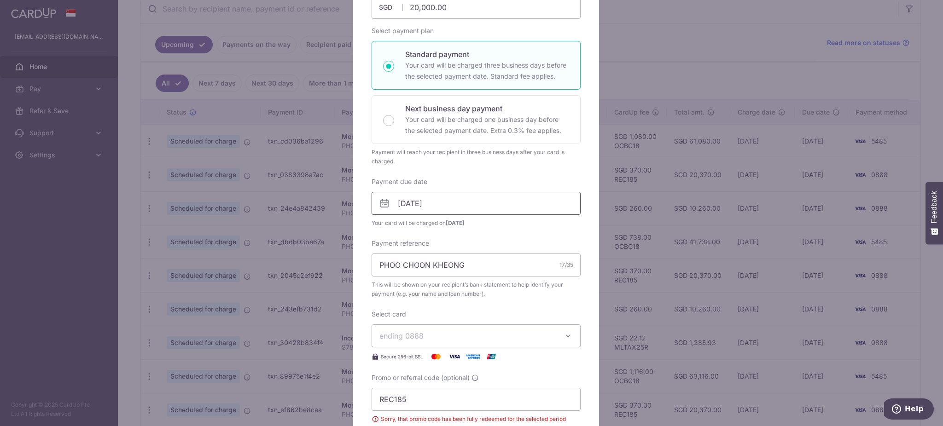
click at [509, 198] on input "01/01/2026" at bounding box center [475, 203] width 209 height 23
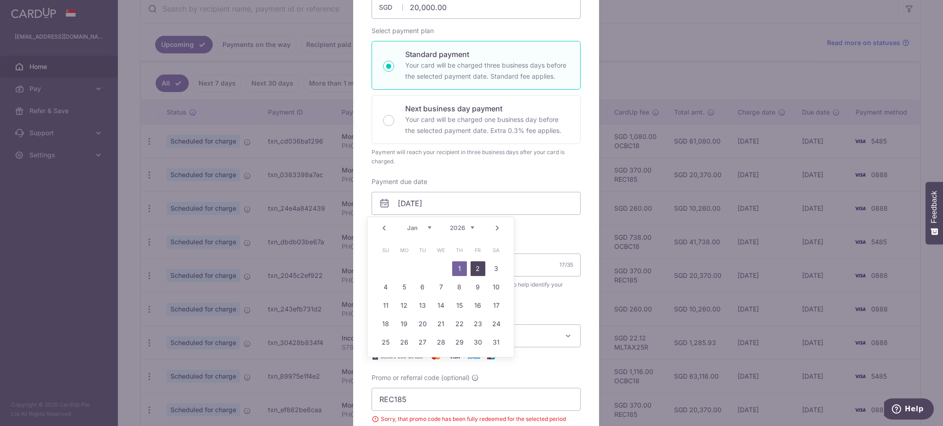
click at [477, 271] on link "2" at bounding box center [477, 268] width 15 height 15
type input "[DATE]"
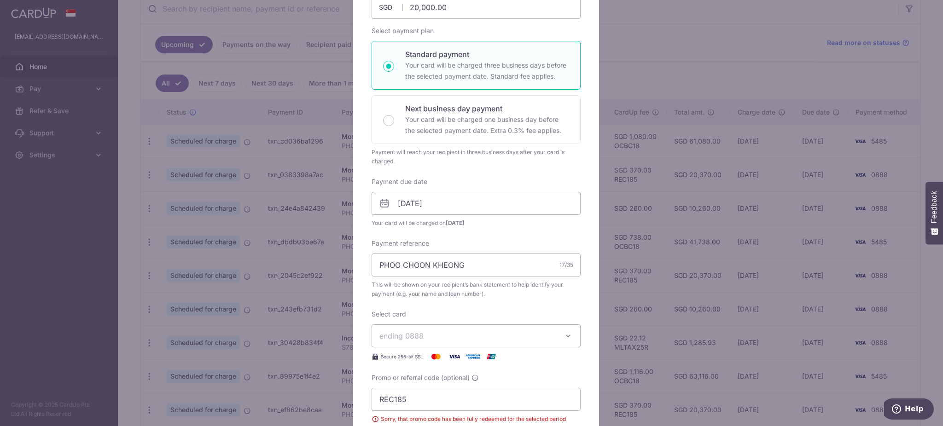
click at [439, 337] on span "ending 0888" at bounding box center [467, 335] width 177 height 11
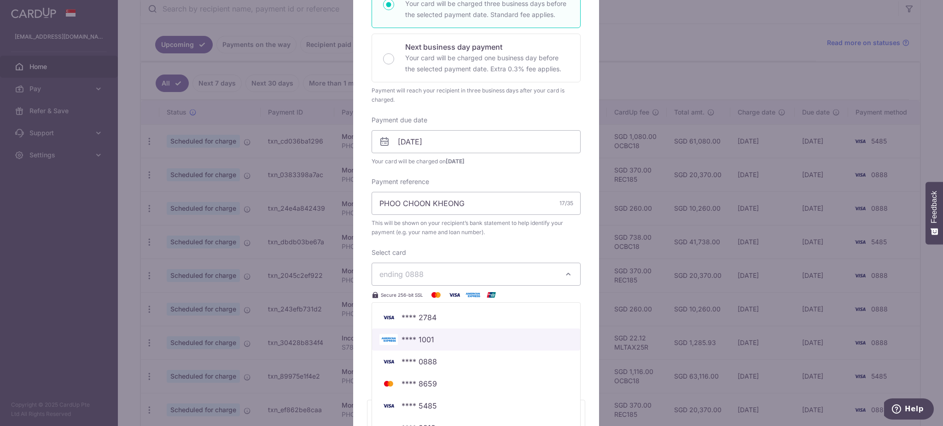
scroll to position [245, 0]
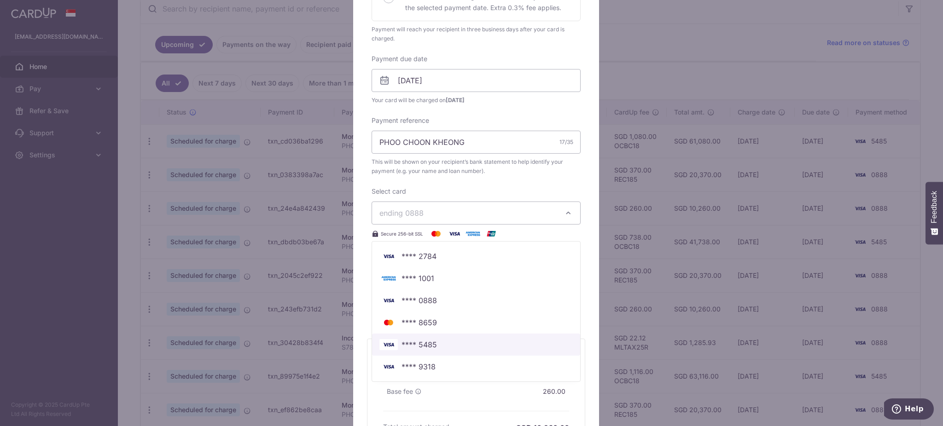
click at [439, 347] on span "**** 5485" at bounding box center [475, 344] width 193 height 11
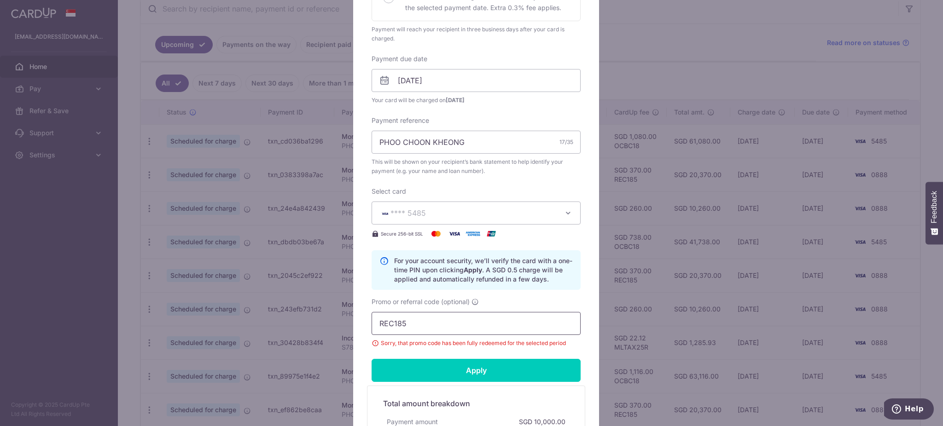
drag, startPoint x: 429, startPoint y: 327, endPoint x: 31, endPoint y: 265, distance: 403.0
click at [31, 265] on div "Edit payment By clicking apply, you will make changes to all payments to UOB (U…" at bounding box center [471, 213] width 943 height 426
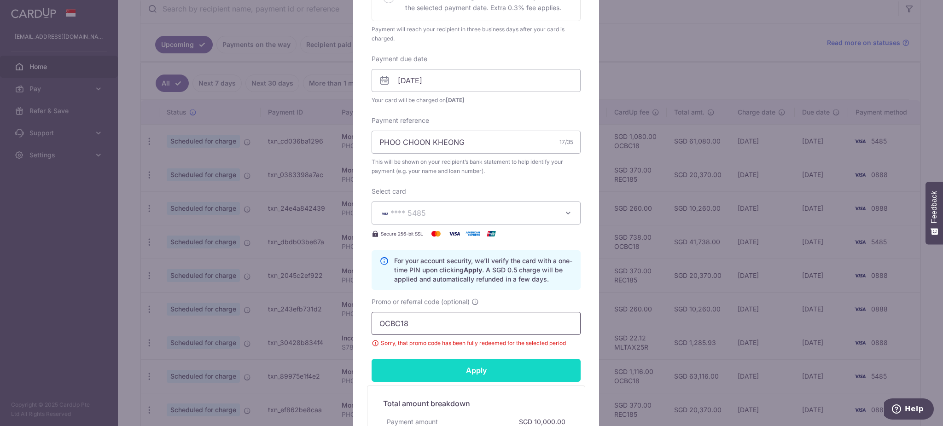
type input "OCBC18"
click at [468, 367] on input "Apply" at bounding box center [475, 370] width 209 height 23
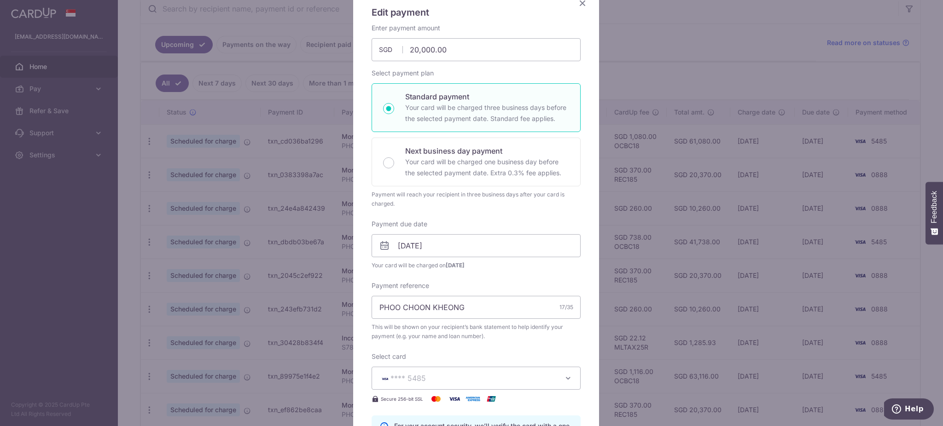
scroll to position [0, 0]
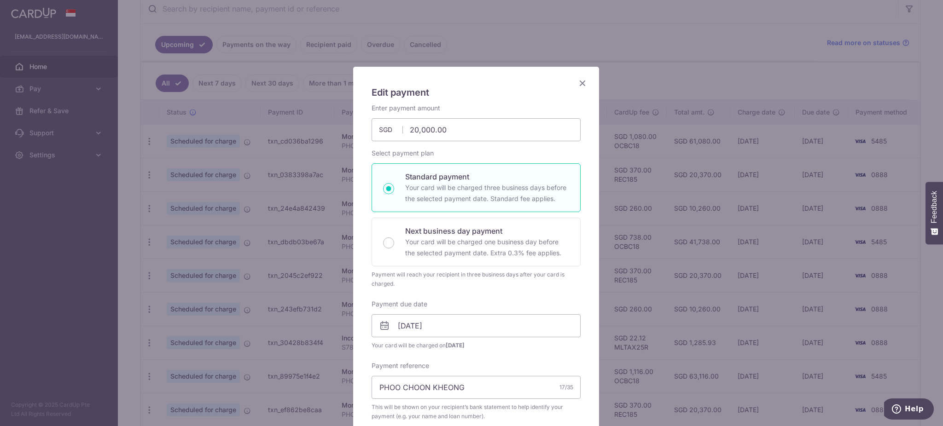
type input "Successfully Applied"
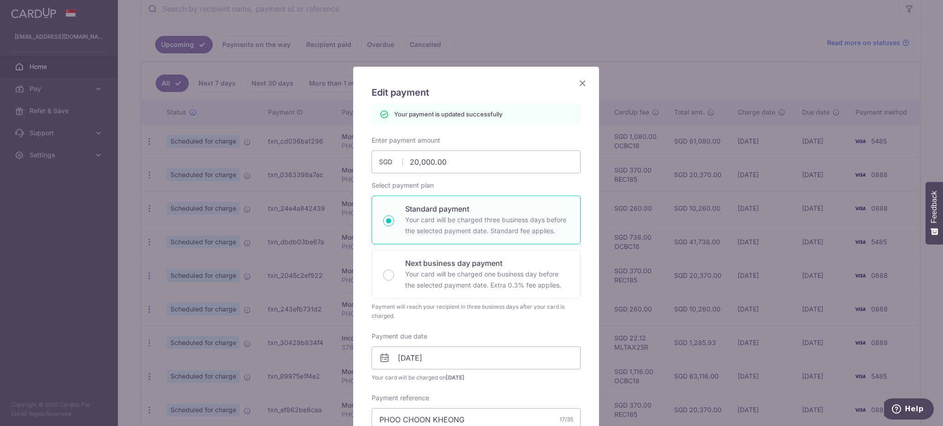
drag, startPoint x: 577, startPoint y: 85, endPoint x: 577, endPoint y: 122, distance: 36.8
click at [577, 84] on icon "Close" at bounding box center [582, 83] width 11 height 12
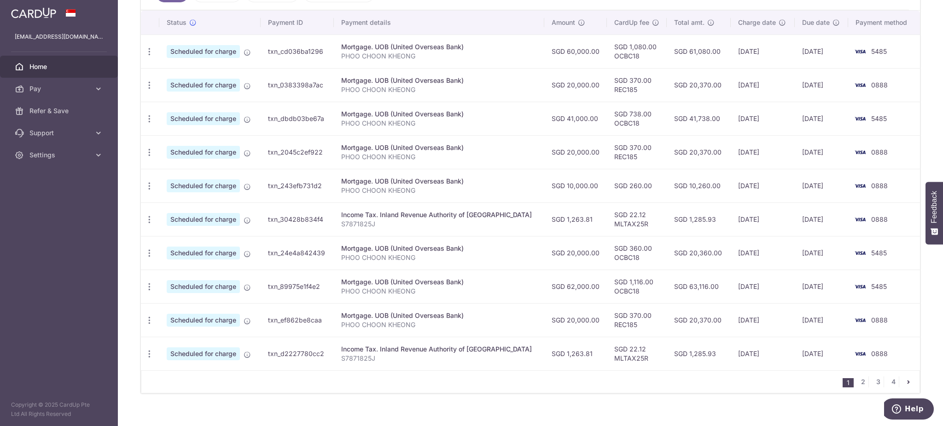
scroll to position [285, 0]
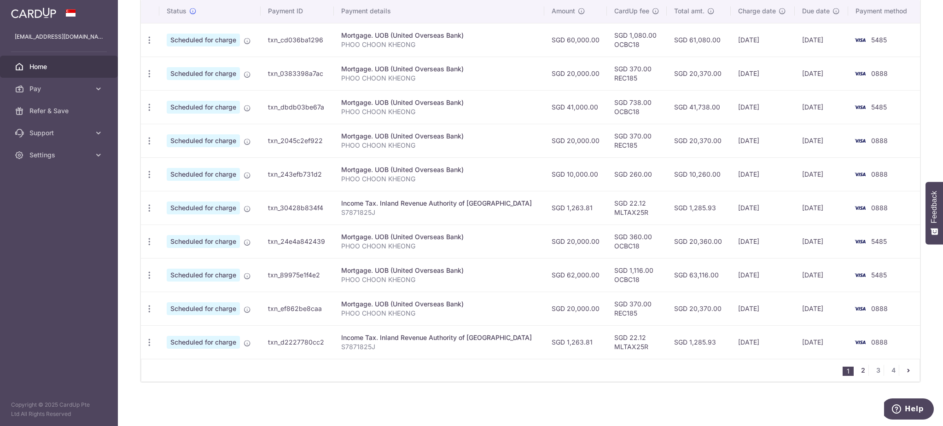
click at [857, 374] on link "2" at bounding box center [862, 370] width 11 height 11
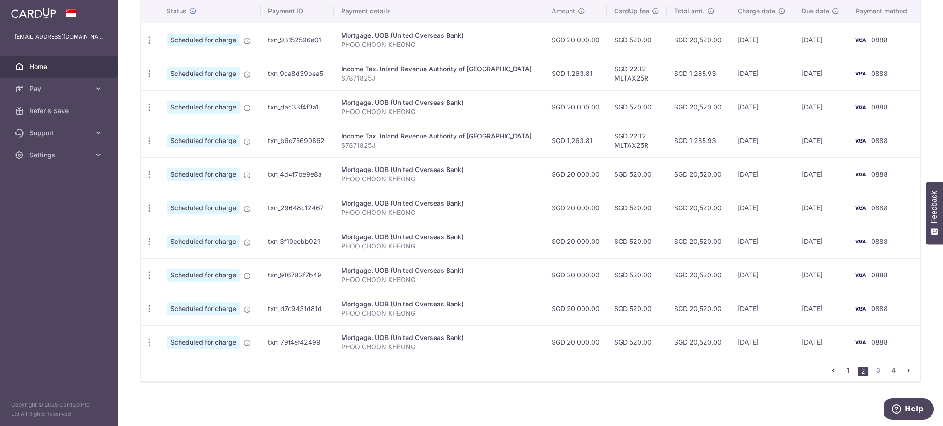
click at [842, 370] on link "1" at bounding box center [847, 370] width 11 height 11
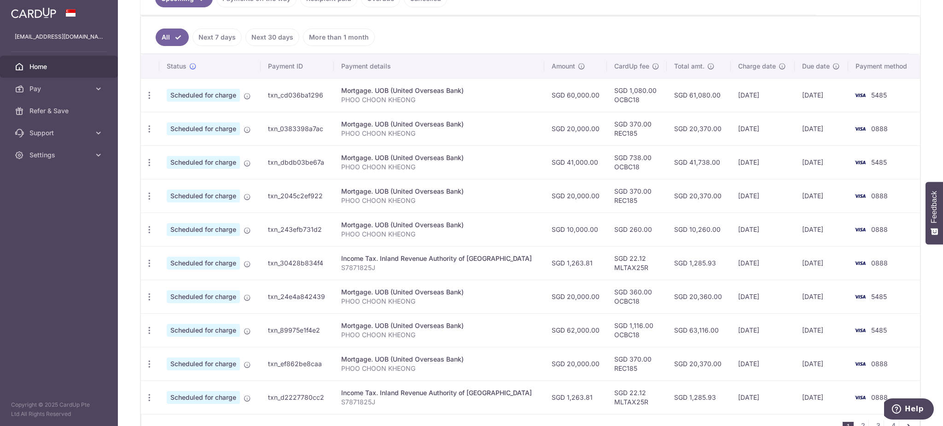
scroll to position [163, 0]
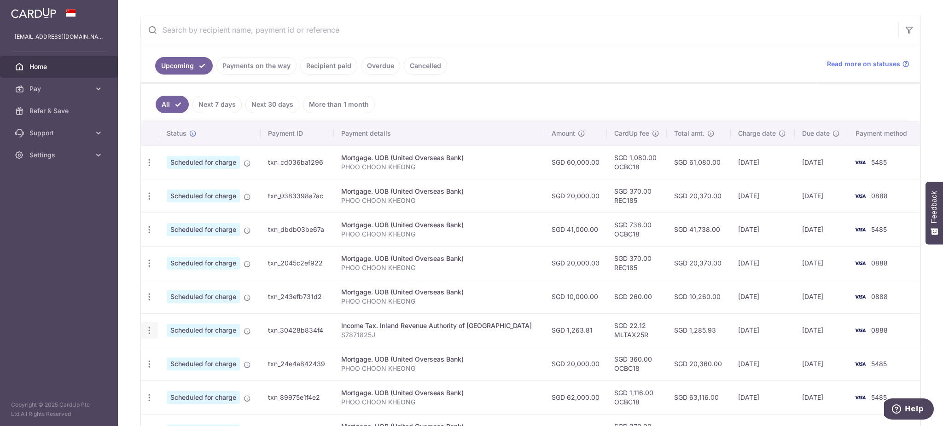
click at [148, 330] on icon "button" at bounding box center [150, 331] width 10 height 10
click at [184, 354] on span "Update payment" at bounding box center [198, 355] width 63 height 11
radio input "true"
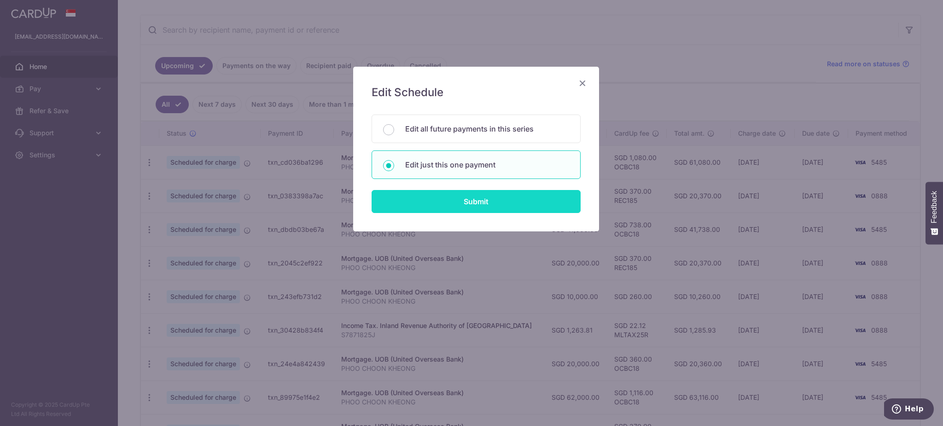
click at [445, 205] on input "Submit" at bounding box center [475, 201] width 209 height 23
radio input "true"
type input "1,263.81"
type input "[DATE]"
type input "S7871825J"
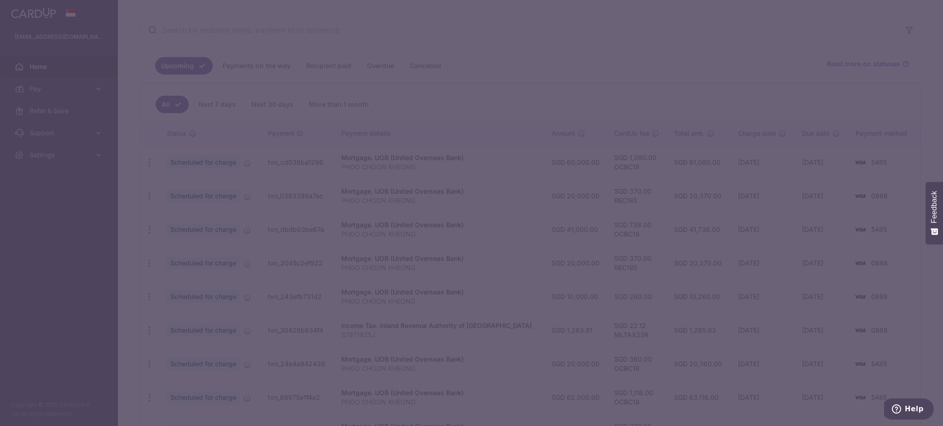
type input "MLTAX25R"
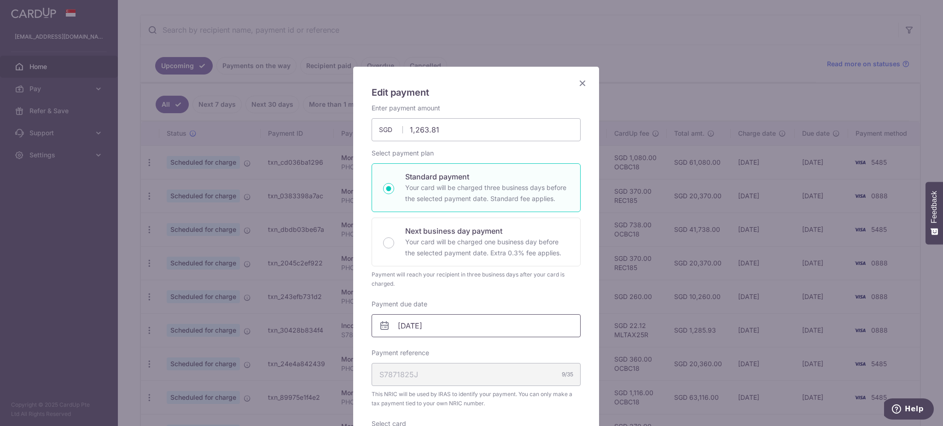
click at [438, 324] on input "[DATE]" at bounding box center [475, 325] width 209 height 23
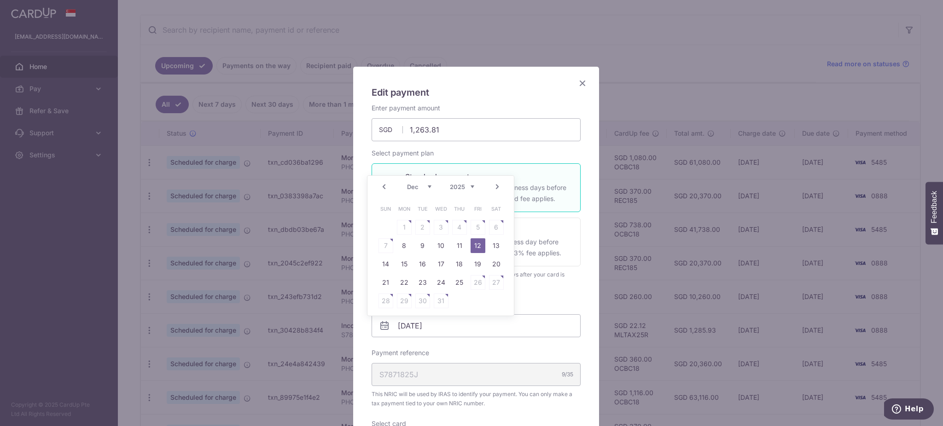
click at [496, 185] on link "Next" at bounding box center [497, 186] width 11 height 11
click at [388, 265] on table "Sun Mon Tue Wed Thu Fri Sat 1 2 3 4 5 6 7 8 9 10 11 12 13 14 15 16 17 18 19 20 …" at bounding box center [440, 255] width 129 height 110
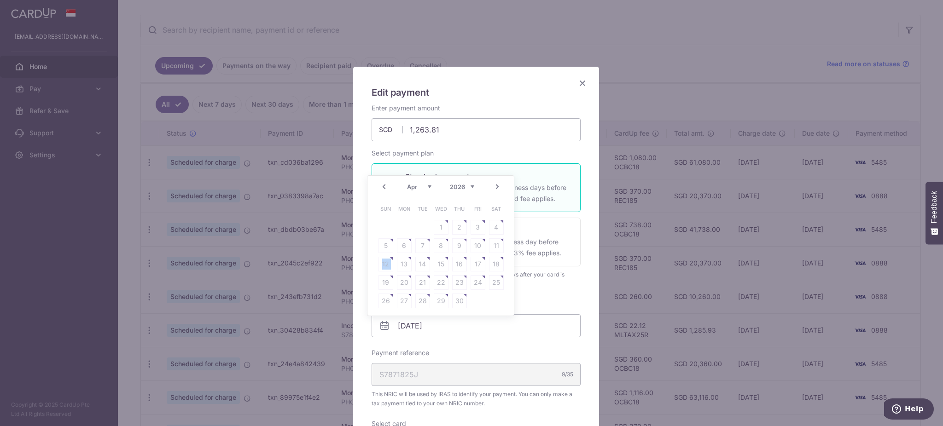
click at [388, 265] on table "Sun Mon Tue Wed Thu Fri Sat 1 2 3 4 5 6 7 8 9 10 11 12 13 14 15 16 17 18 19 20 …" at bounding box center [440, 255] width 129 height 110
click at [381, 185] on link "Prev" at bounding box center [383, 186] width 11 height 11
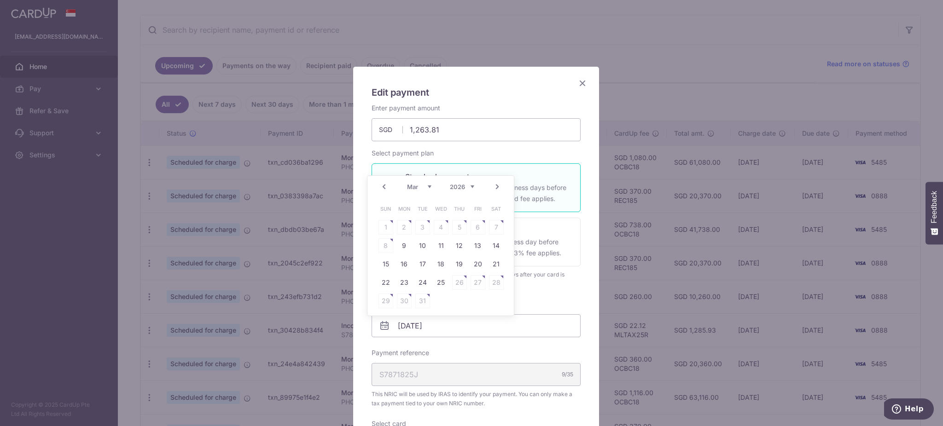
click at [577, 85] on icon "Close" at bounding box center [582, 83] width 11 height 12
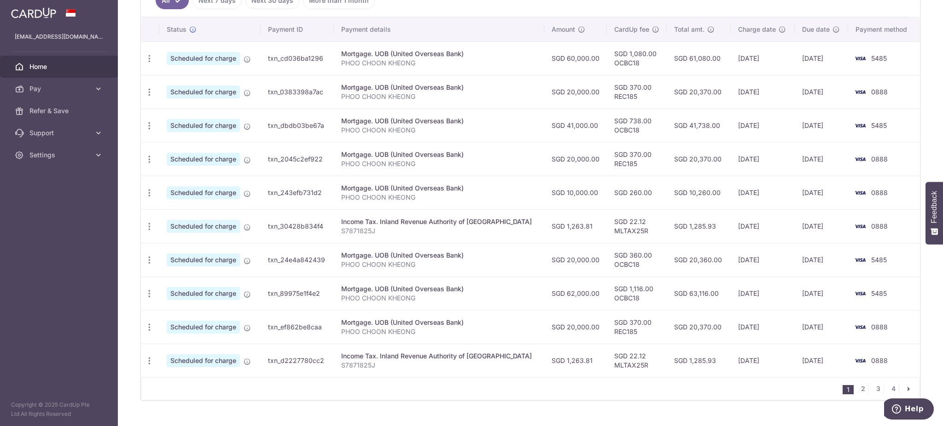
scroll to position [285, 0]
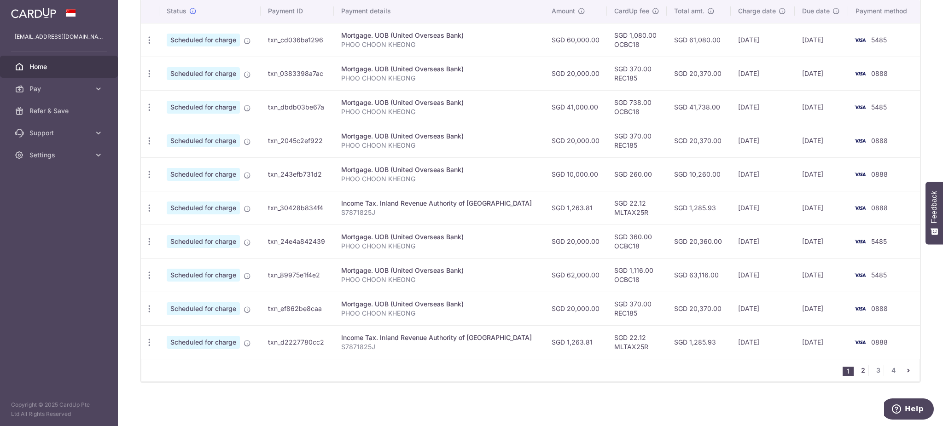
click at [857, 371] on link "2" at bounding box center [862, 370] width 11 height 11
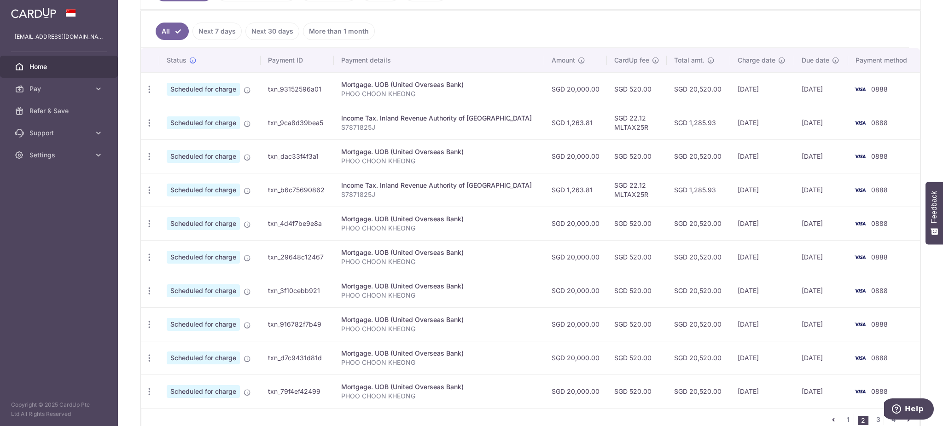
scroll to position [245, 0]
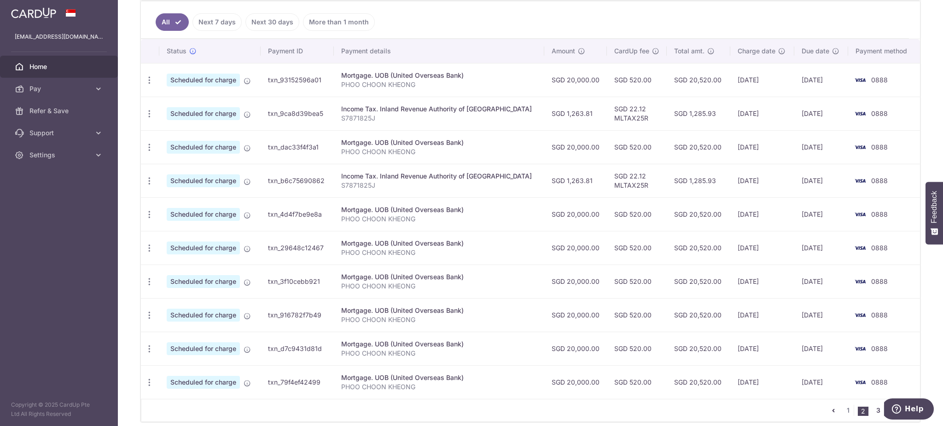
click at [872, 412] on link "3" at bounding box center [877, 410] width 11 height 11
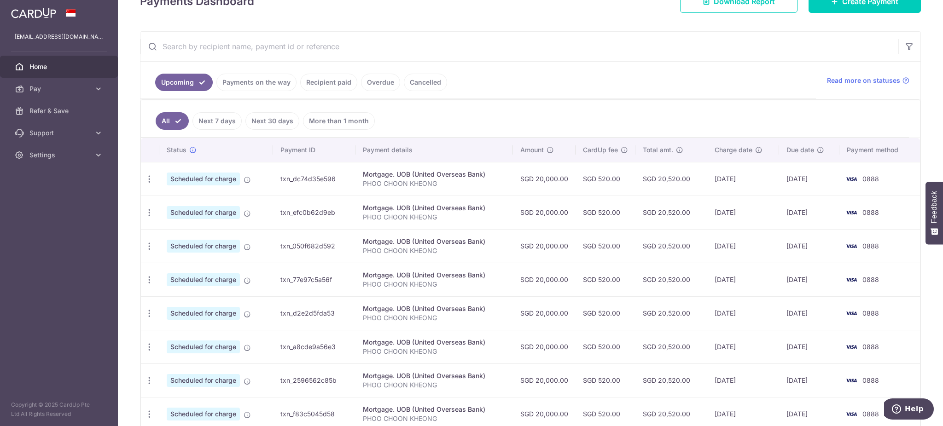
scroll to position [285, 0]
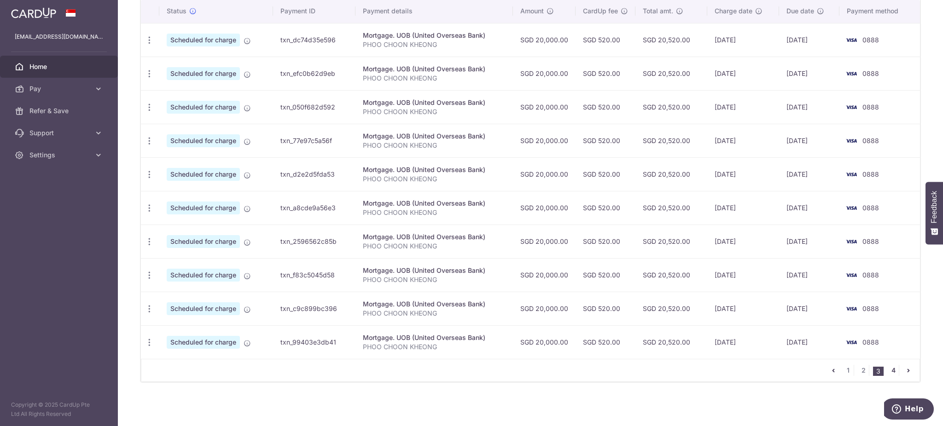
click at [888, 371] on link "4" at bounding box center [892, 370] width 11 height 11
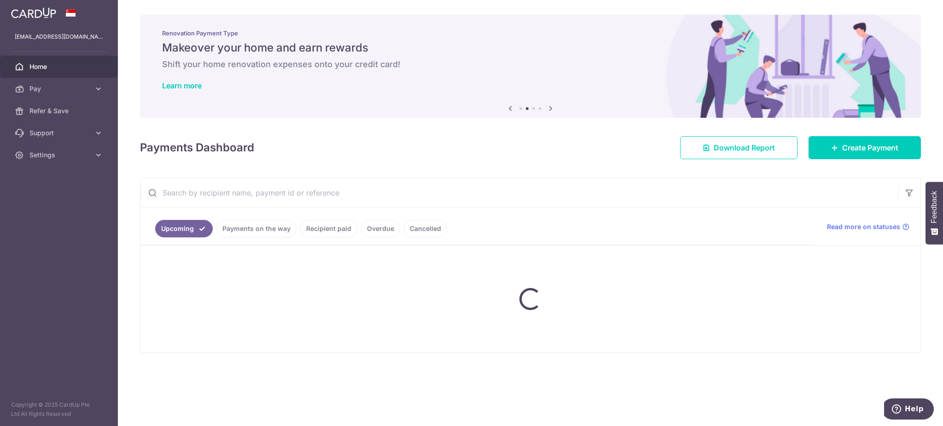
scroll to position [0, 0]
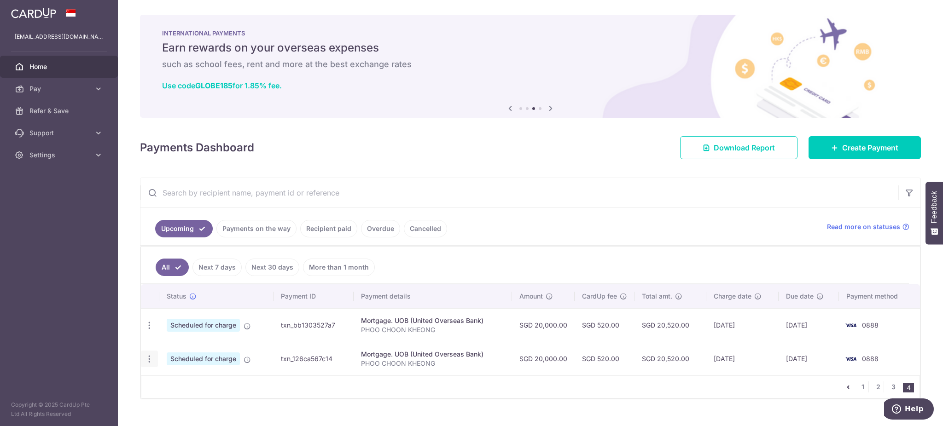
click at [149, 362] on icon "button" at bounding box center [150, 359] width 10 height 10
click at [197, 388] on span "Update payment" at bounding box center [198, 384] width 63 height 11
type input "20,000.00"
radio input "true"
type input "05/09/2027"
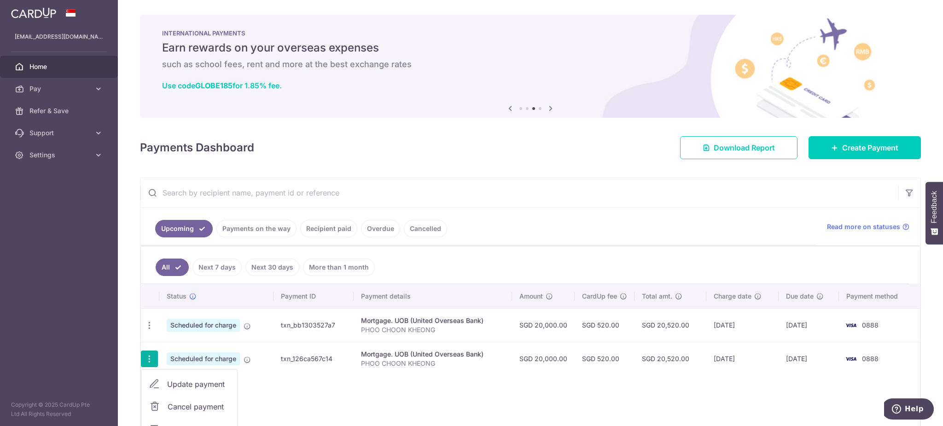
type input "PHOO CHOON KHEONG"
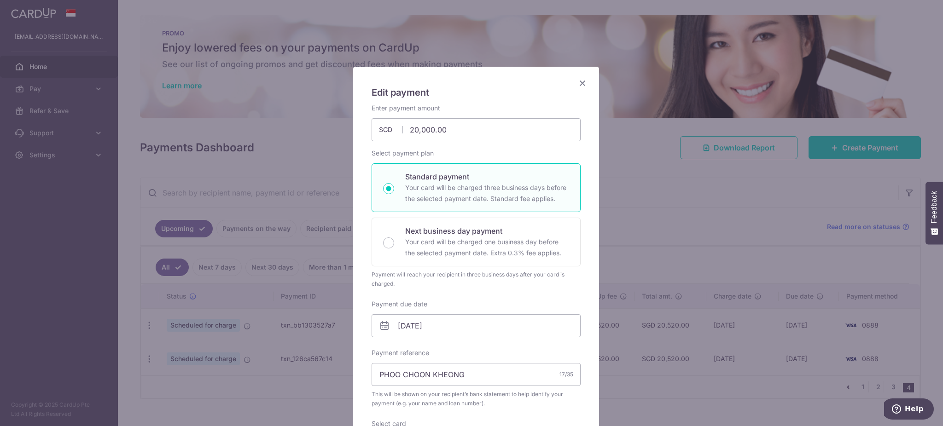
click at [579, 86] on icon "Close" at bounding box center [582, 83] width 11 height 12
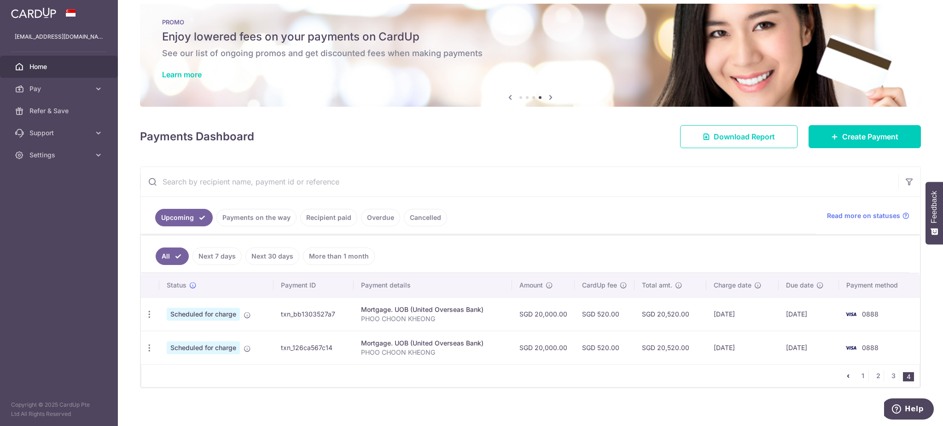
scroll to position [17, 0]
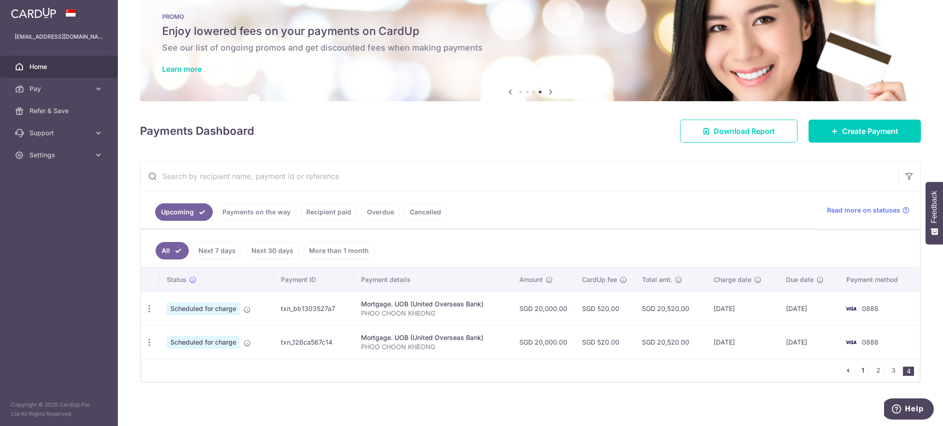
click at [857, 371] on link "1" at bounding box center [862, 370] width 11 height 11
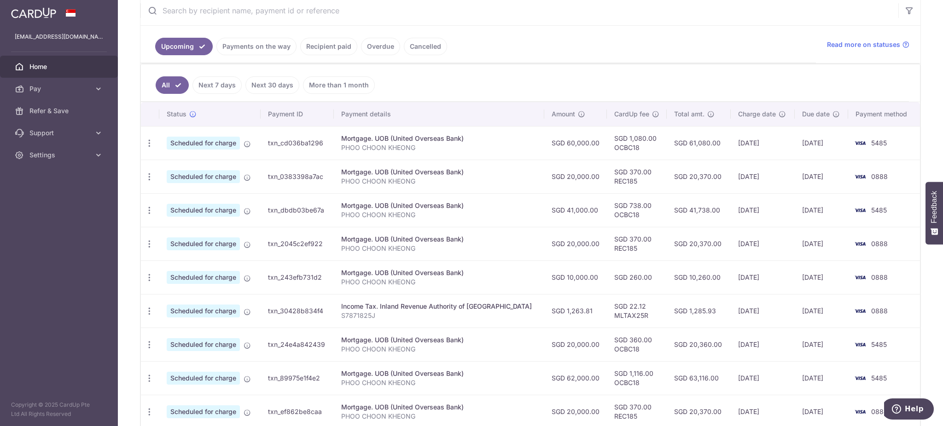
scroll to position [184, 0]
click at [151, 273] on icon "button" at bounding box center [150, 276] width 10 height 10
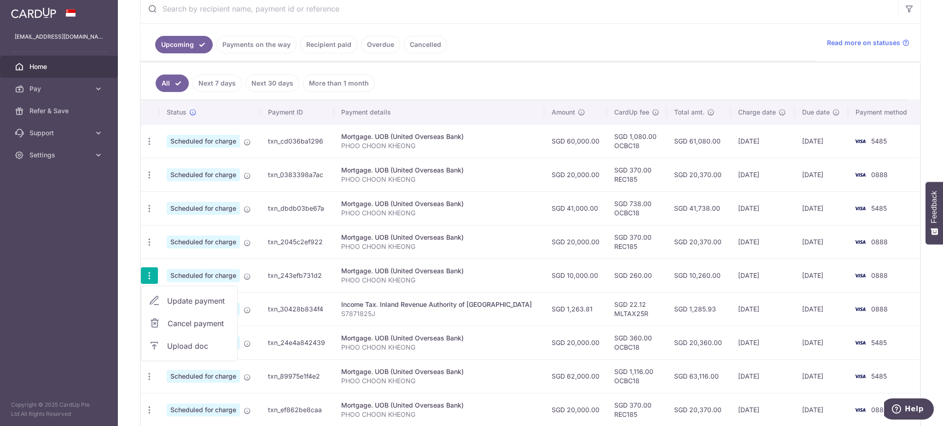
click at [187, 301] on span "Update payment" at bounding box center [198, 300] width 63 height 11
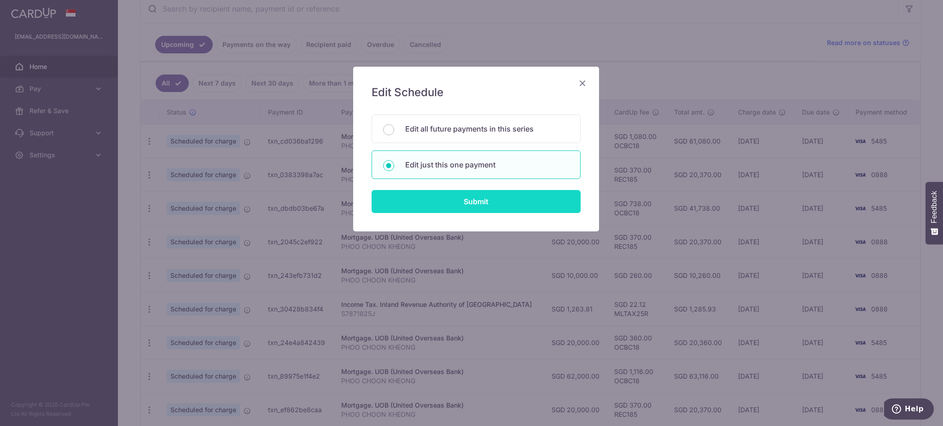
click at [474, 196] on input "Submit" at bounding box center [475, 201] width 209 height 23
type input "10,000.00"
radio input "true"
type input "[DATE]"
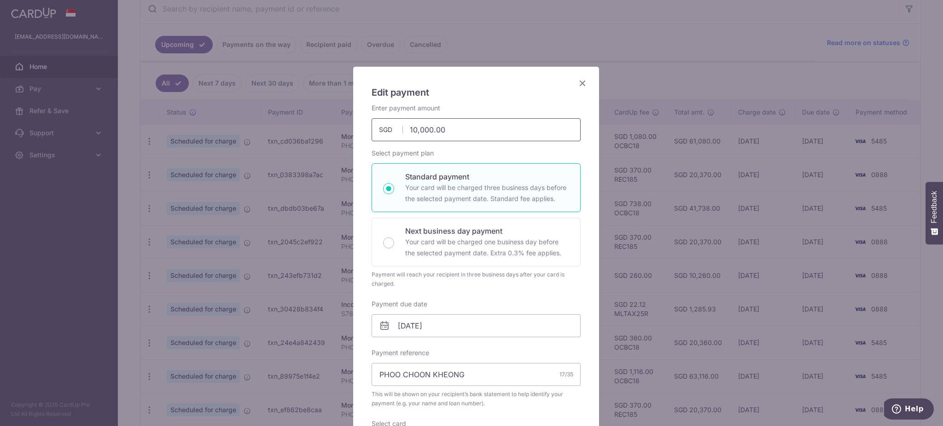
drag, startPoint x: 408, startPoint y: 130, endPoint x: 395, endPoint y: 128, distance: 13.0
click at [395, 128] on div "10,000.00 10000.00 SGD" at bounding box center [475, 129] width 209 height 23
click at [447, 325] on input "[DATE]" at bounding box center [475, 325] width 209 height 23
type input "20,000.00"
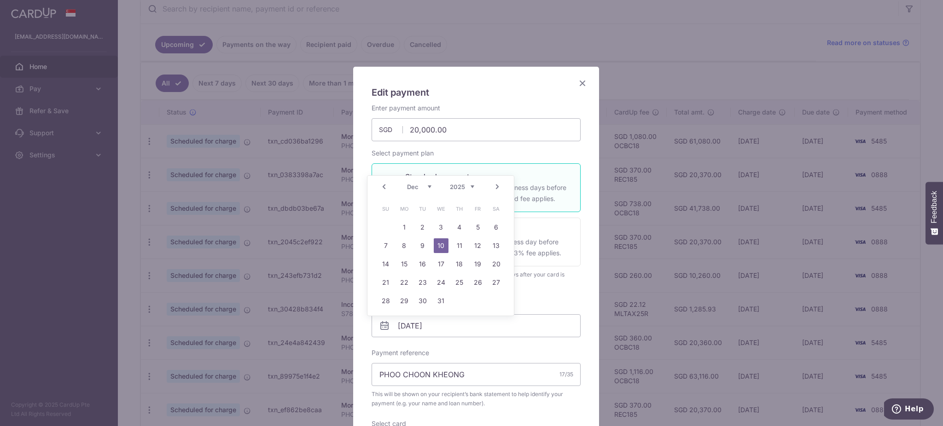
click at [386, 185] on link "Prev" at bounding box center [383, 186] width 11 height 11
click at [386, 185] on div "Prev Next Oct Nov Dec 2025 2026 2027 2028 2029 2030 2031 2032 2033 2034 2035" at bounding box center [440, 187] width 146 height 22
click at [419, 246] on link "7" at bounding box center [422, 245] width 15 height 15
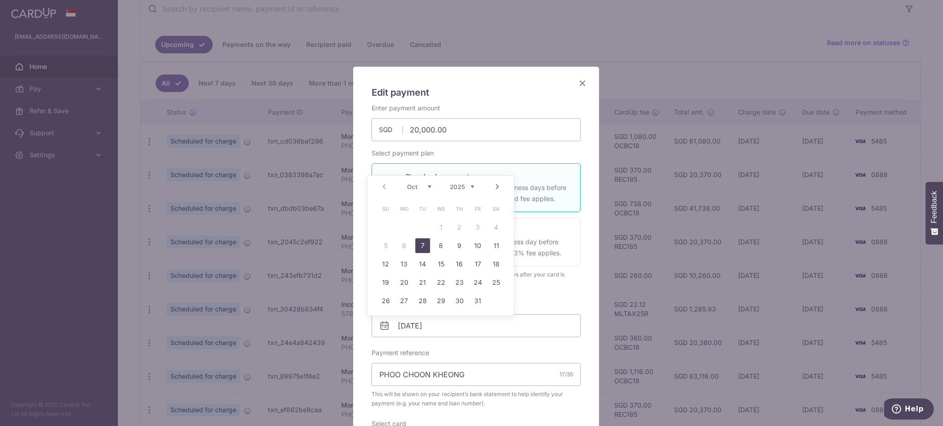
type input "07/10/2025"
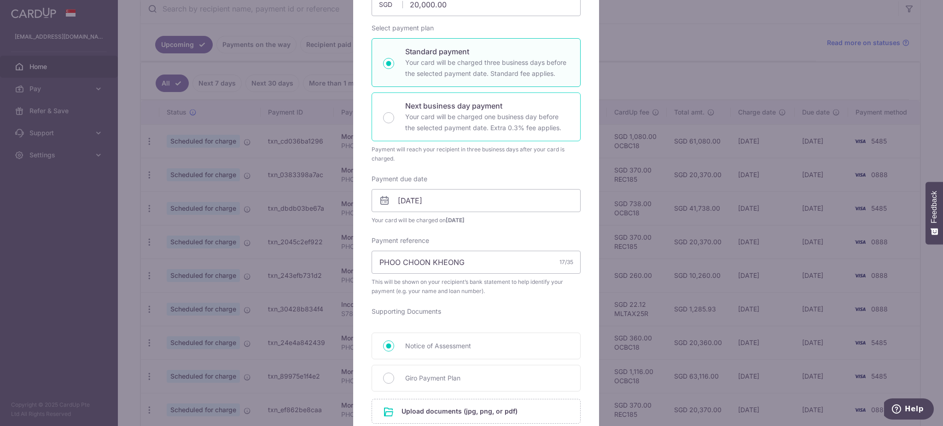
scroll to position [307, 0]
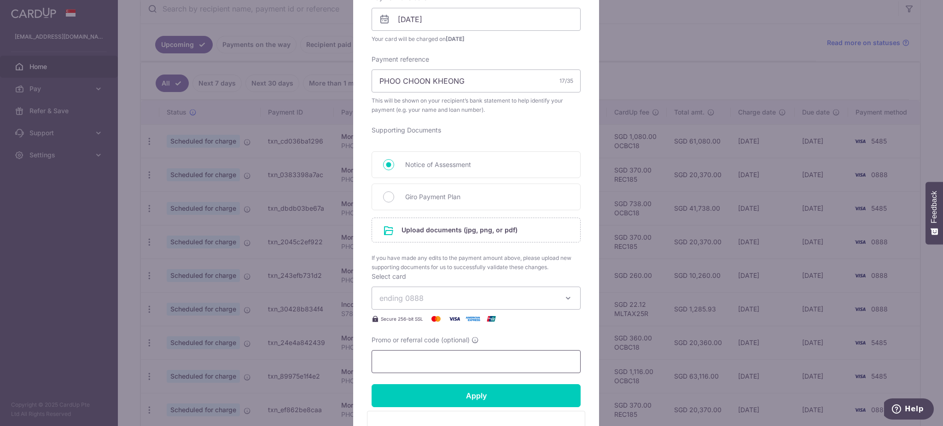
click at [482, 364] on input "Promo or referral code (optional)" at bounding box center [475, 361] width 209 height 23
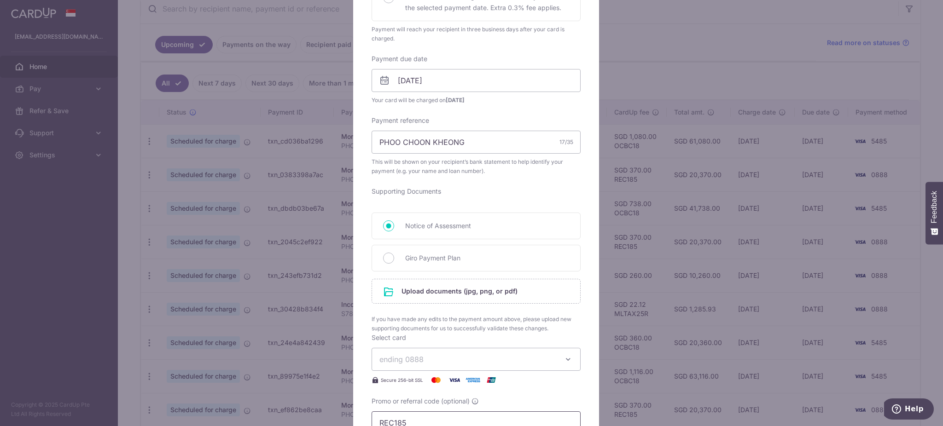
scroll to position [0, 0]
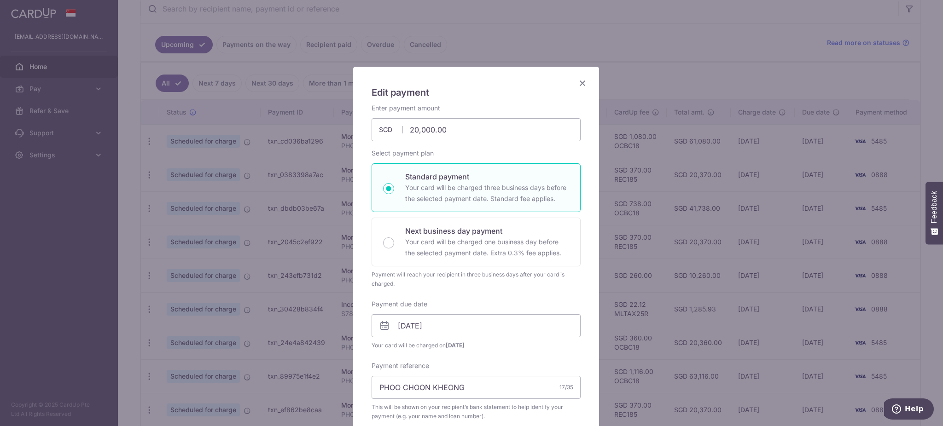
type input "REC185"
click at [579, 84] on icon "Close" at bounding box center [582, 83] width 11 height 12
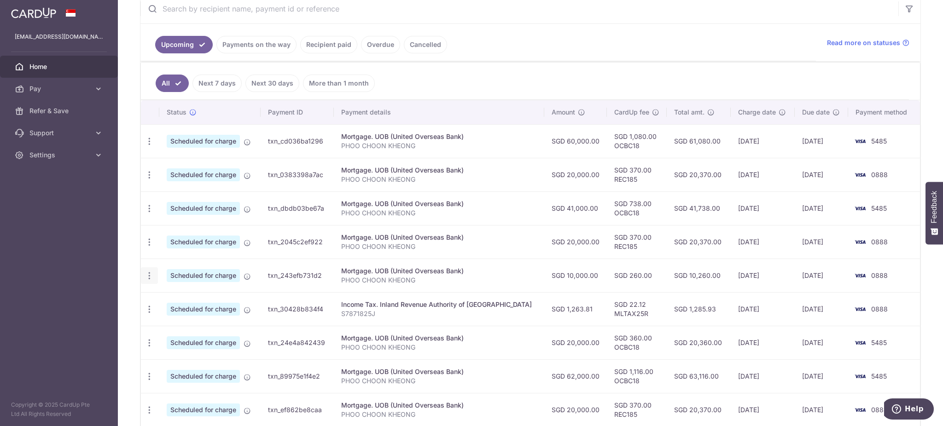
click at [149, 274] on icon "button" at bounding box center [150, 276] width 10 height 10
click at [179, 303] on span "Update payment" at bounding box center [198, 300] width 63 height 11
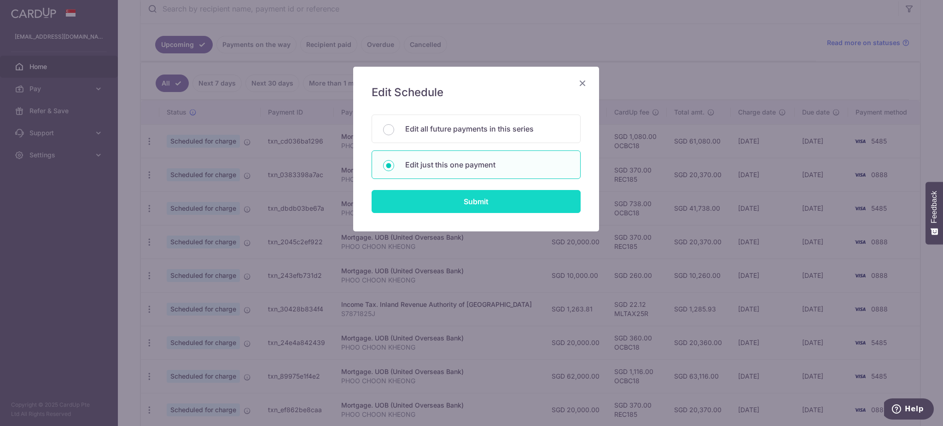
click at [545, 197] on input "Submit" at bounding box center [475, 201] width 209 height 23
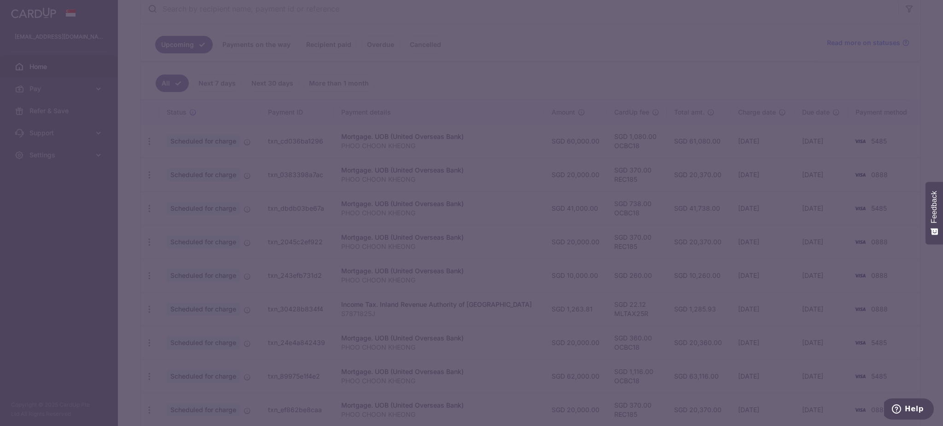
type input "10,000.00"
radio input "true"
type input "10/12/2025"
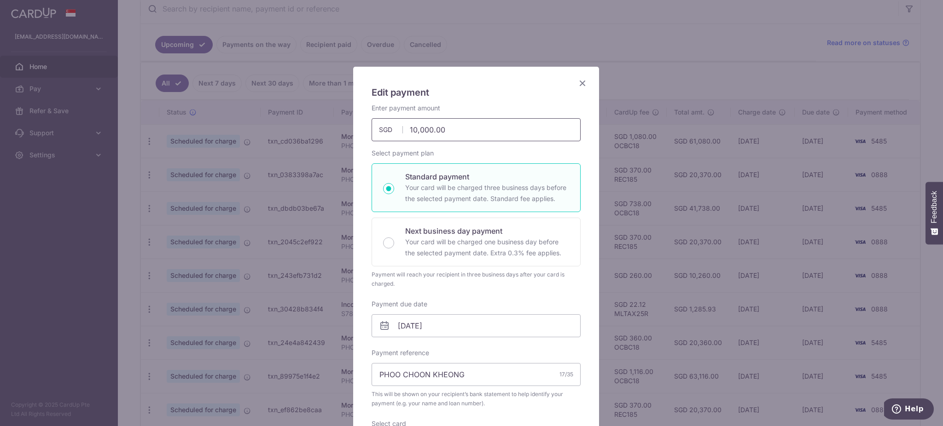
click at [405, 129] on input "10,000.00" at bounding box center [475, 129] width 209 height 23
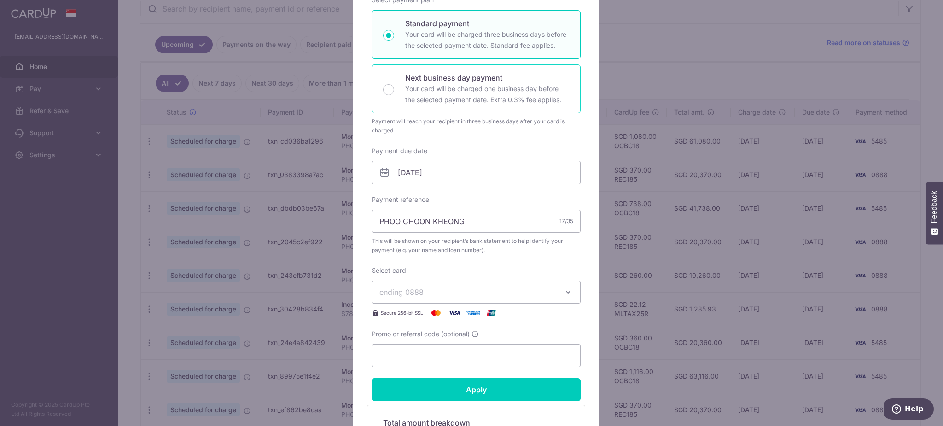
scroll to position [184, 0]
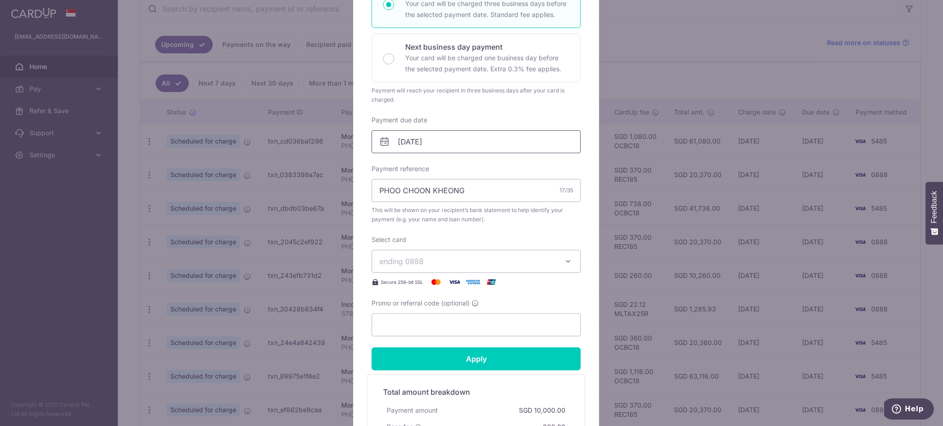
click at [469, 146] on input "10/12/2025" at bounding box center [475, 141] width 209 height 23
type input "20,000.00"
click at [381, 162] on link "Prev" at bounding box center [383, 166] width 11 height 11
click at [381, 162] on div "Prev Next Oct Nov Dec 2025 2026 2027 2028 2029 2030 2031 2032 2033 2034 2035" at bounding box center [440, 167] width 146 height 22
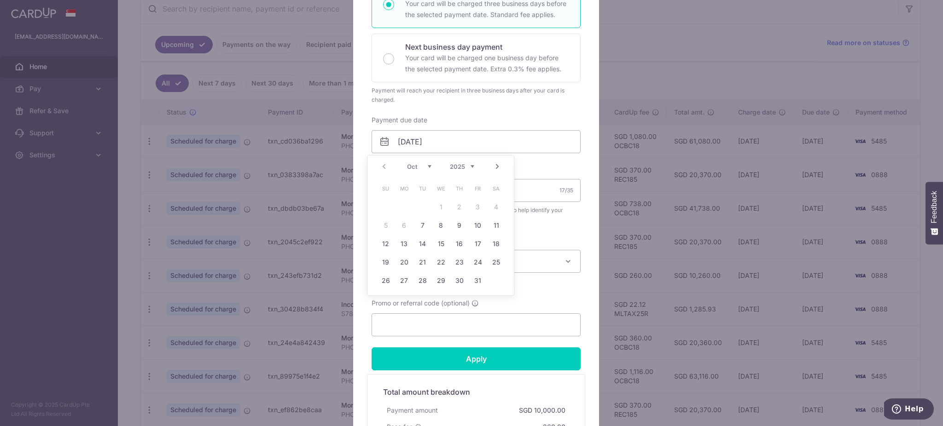
click at [381, 162] on div "Prev Next Oct Nov Dec 2025 2026 2027 2028 2029 2030 2031 2032 2033 2034 2035" at bounding box center [440, 167] width 146 height 22
click at [424, 231] on link "7" at bounding box center [422, 225] width 15 height 15
type input "07/10/2025"
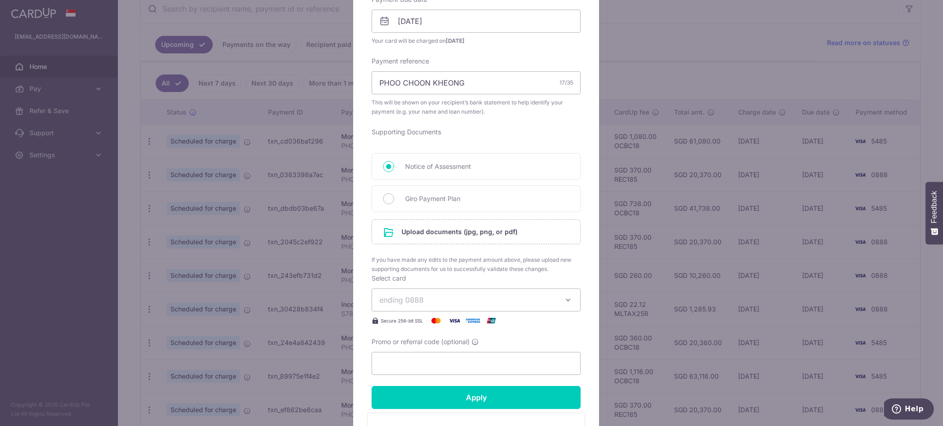
scroll to position [307, 0]
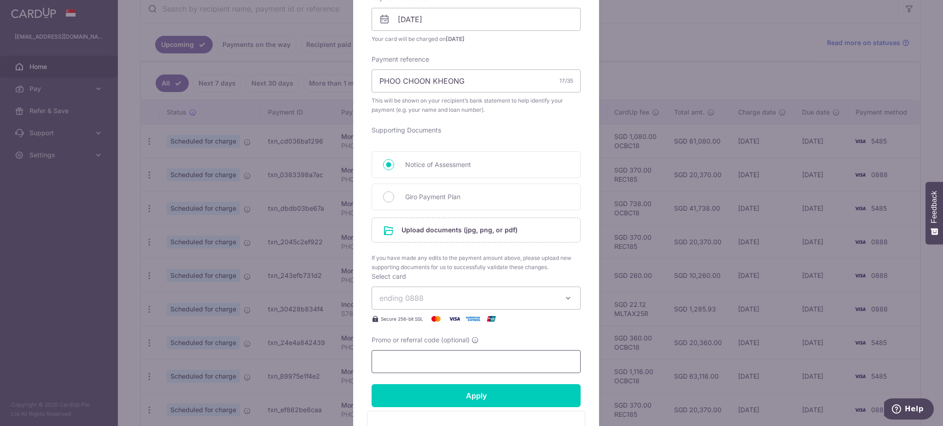
click at [424, 359] on input "Promo or referral code (optional)" at bounding box center [475, 361] width 209 height 23
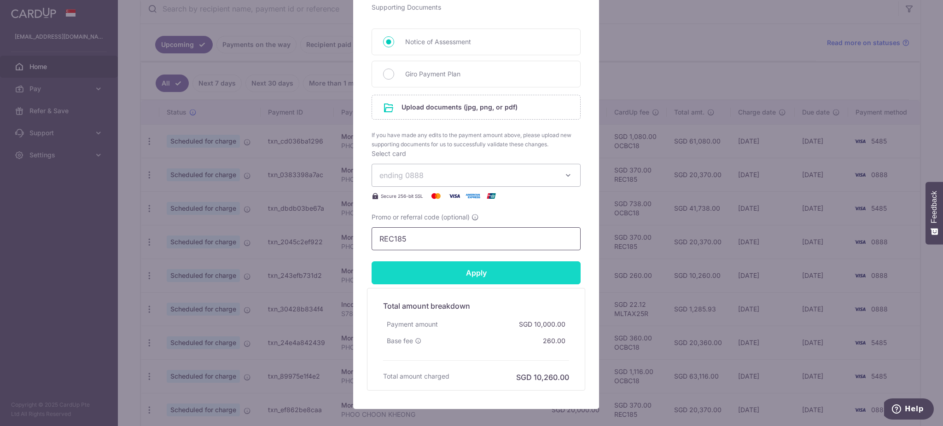
type input "REC185"
click at [479, 271] on input "Apply" at bounding box center [475, 272] width 209 height 23
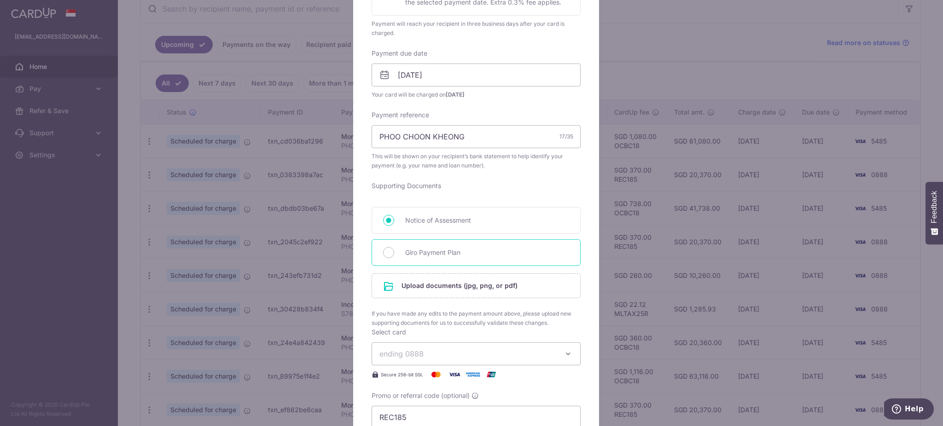
scroll to position [245, 0]
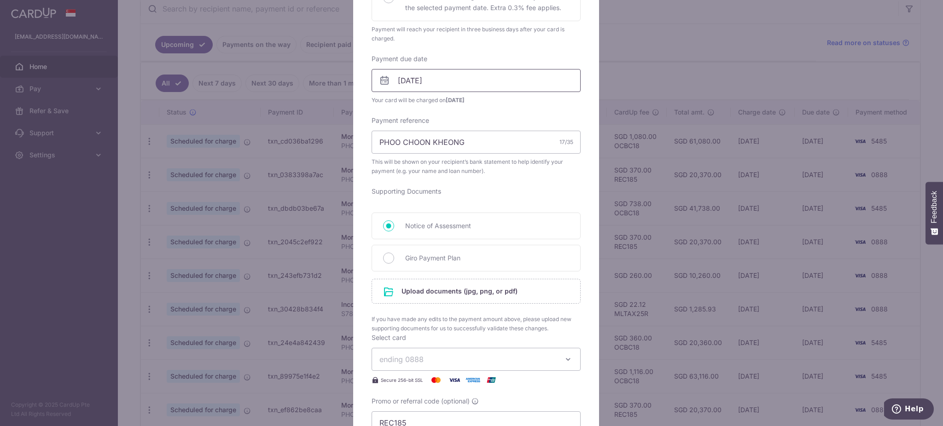
click at [464, 81] on input "07/10/2025" at bounding box center [475, 80] width 209 height 23
click at [496, 108] on link "Next" at bounding box center [497, 105] width 11 height 11
click at [402, 166] on link "3" at bounding box center [404, 164] width 15 height 15
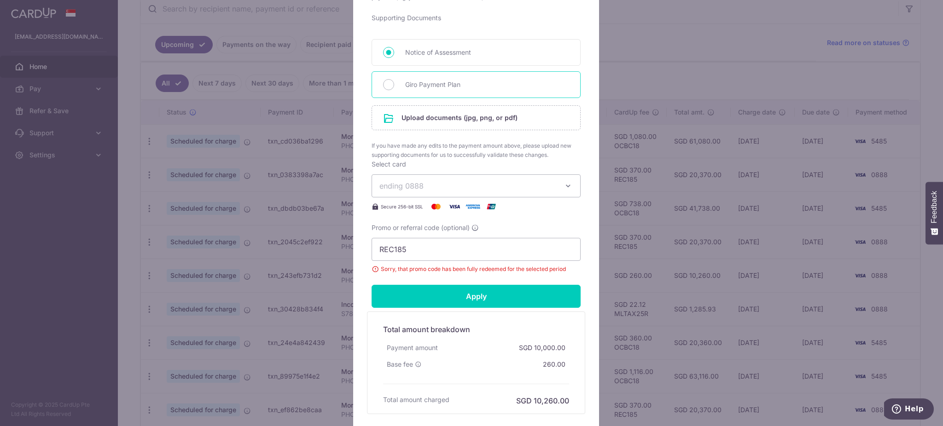
scroll to position [491, 0]
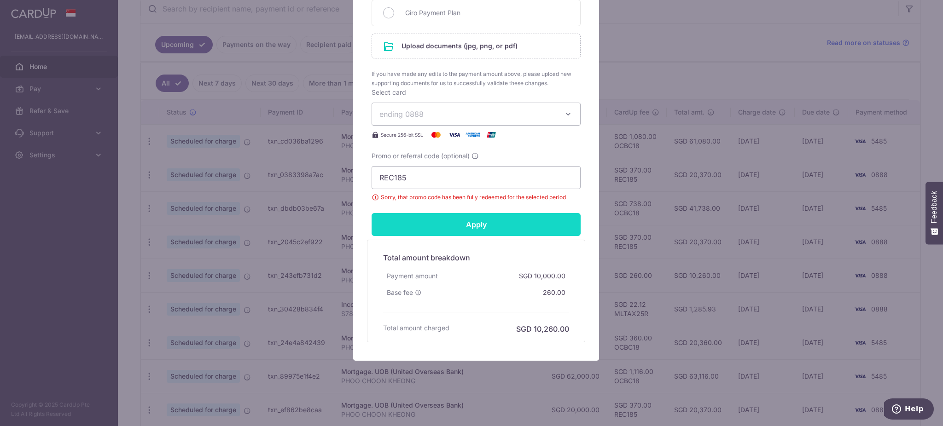
click at [458, 228] on input "Apply" at bounding box center [475, 224] width 209 height 23
click at [475, 219] on input "Apply" at bounding box center [475, 224] width 209 height 23
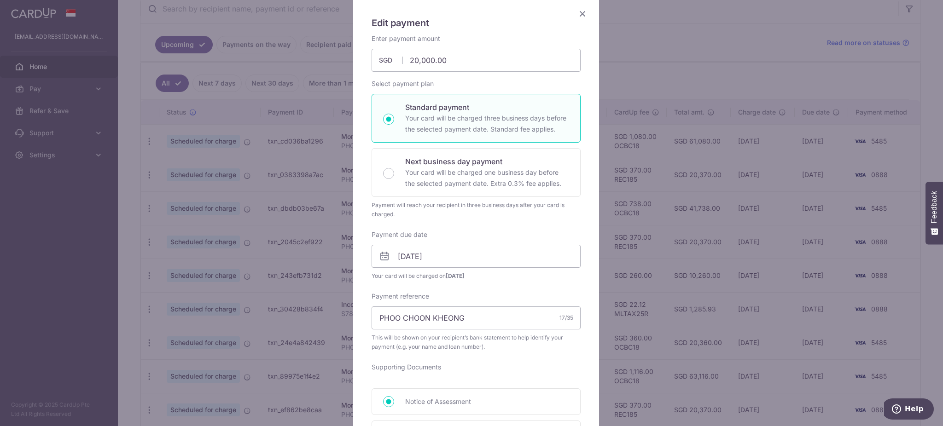
scroll to position [122, 0]
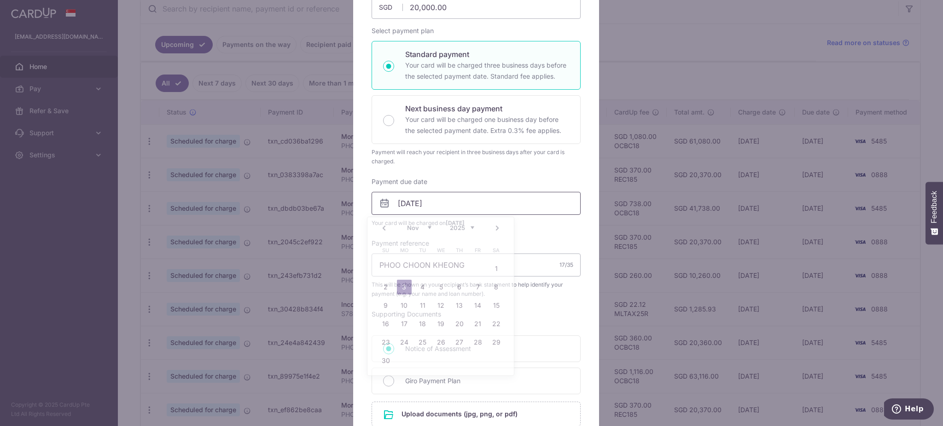
click at [449, 202] on input "03/11/2025" at bounding box center [475, 203] width 209 height 23
click at [440, 285] on link "5" at bounding box center [441, 287] width 15 height 15
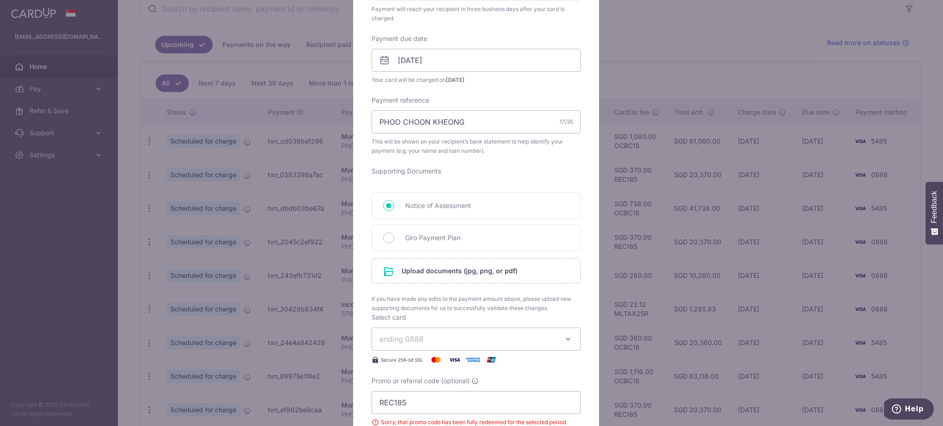
scroll to position [307, 0]
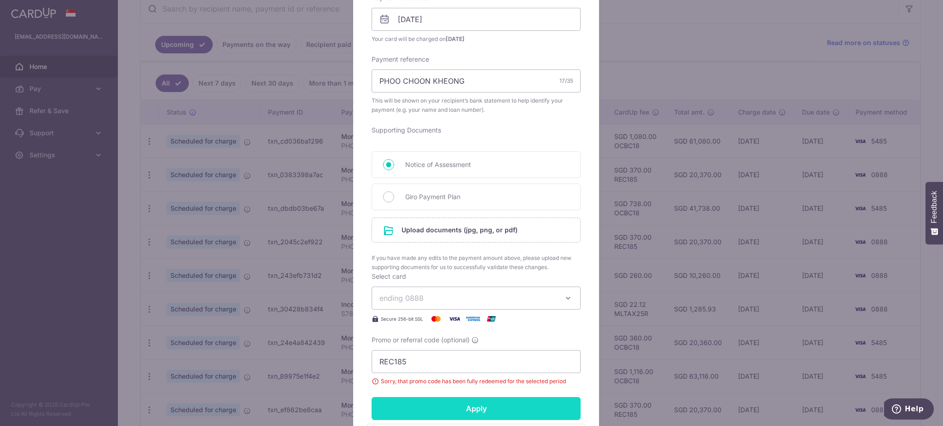
click at [457, 411] on input "Apply" at bounding box center [475, 408] width 209 height 23
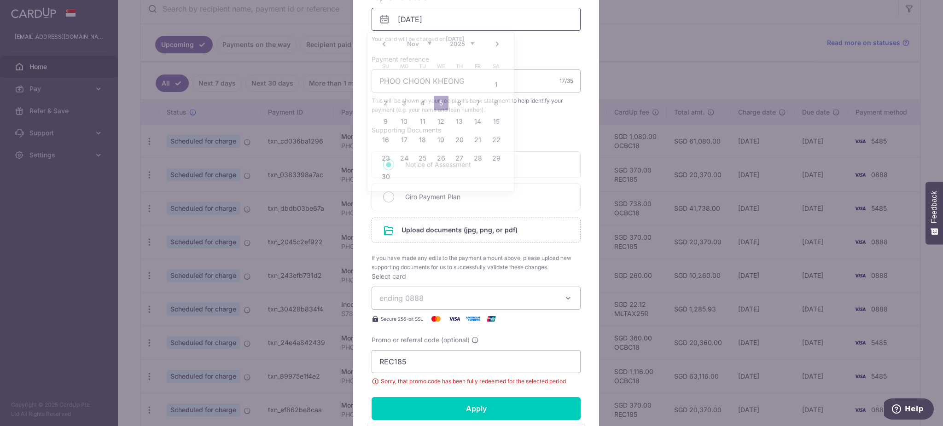
click at [466, 25] on input "05/11/2025" at bounding box center [475, 19] width 209 height 23
click at [497, 44] on link "Next" at bounding box center [497, 44] width 11 height 11
click at [424, 85] on link "2" at bounding box center [422, 84] width 15 height 15
click at [447, 27] on input "[DATE]" at bounding box center [475, 19] width 209 height 23
click at [474, 87] on link "5" at bounding box center [477, 84] width 15 height 15
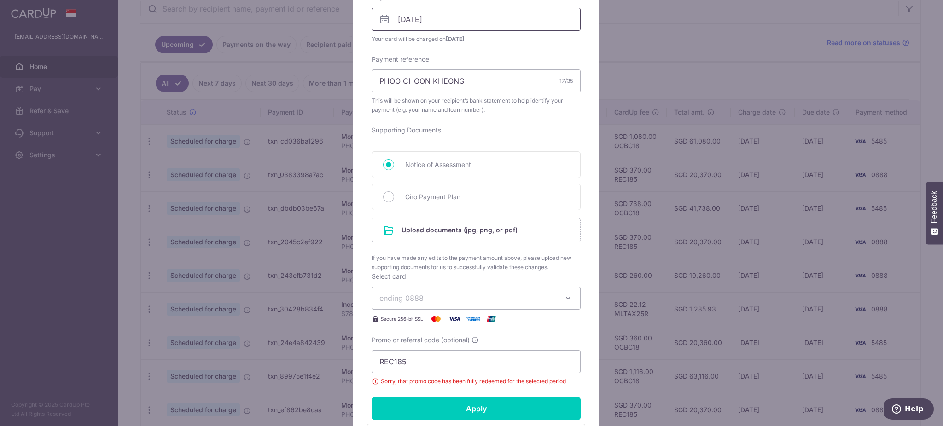
click at [451, 19] on input "05/12/2025" at bounding box center [475, 19] width 209 height 23
click at [463, 84] on link "4" at bounding box center [459, 84] width 15 height 15
click at [455, 21] on input "[DATE]" at bounding box center [475, 19] width 209 height 23
click at [446, 85] on link "3" at bounding box center [441, 84] width 15 height 15
type input "03/12/2025"
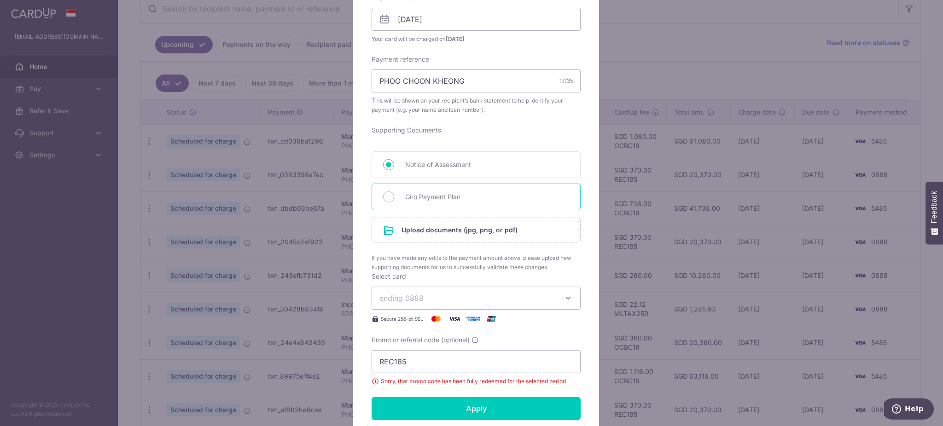
scroll to position [492, 0]
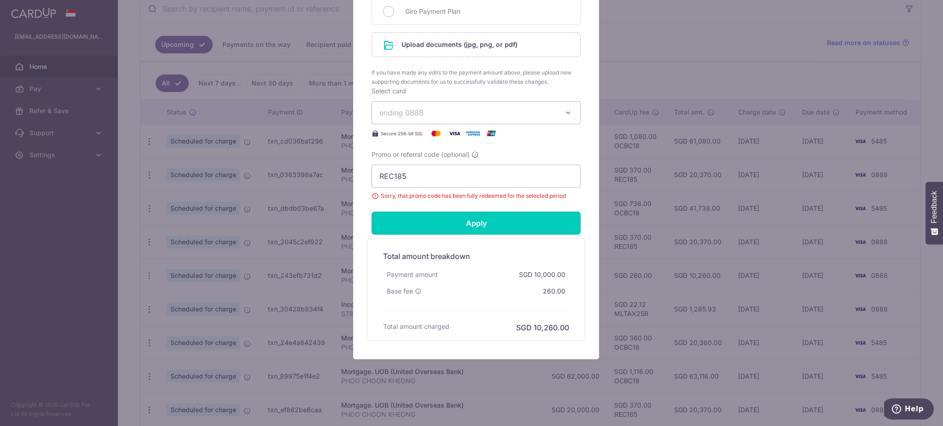
click at [454, 213] on input "Apply" at bounding box center [475, 223] width 209 height 23
click at [455, 213] on input "Apply" at bounding box center [475, 223] width 209 height 23
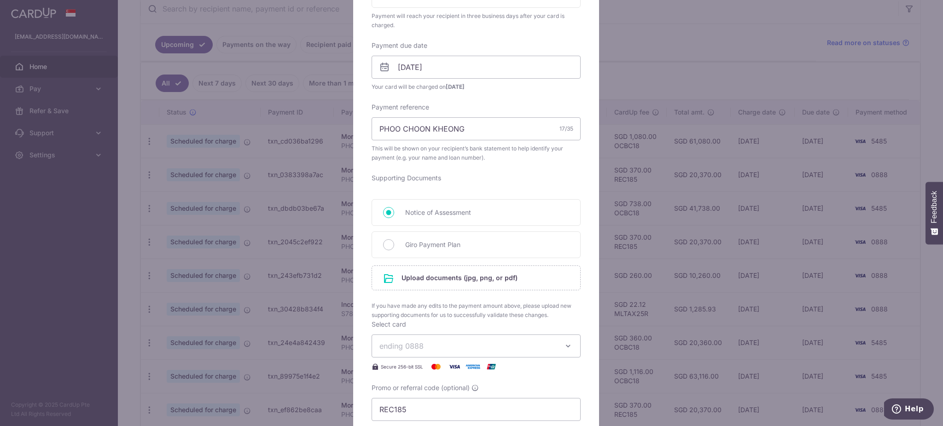
scroll to position [368, 0]
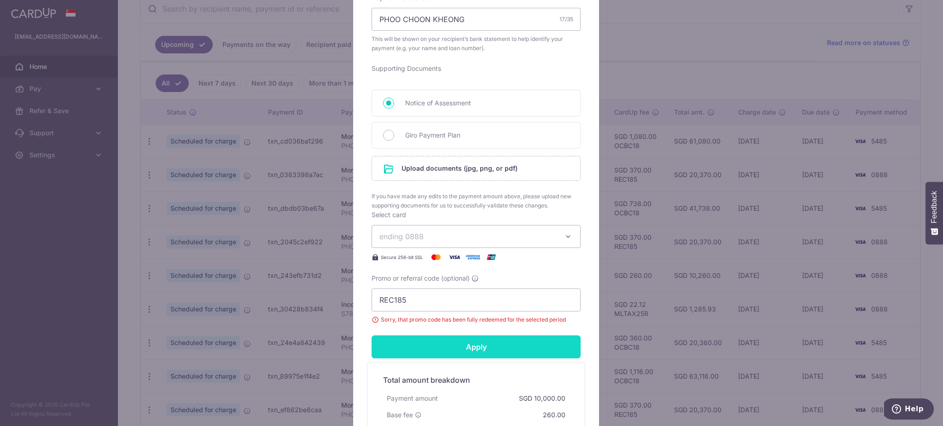
click at [455, 353] on input "Apply" at bounding box center [475, 347] width 209 height 23
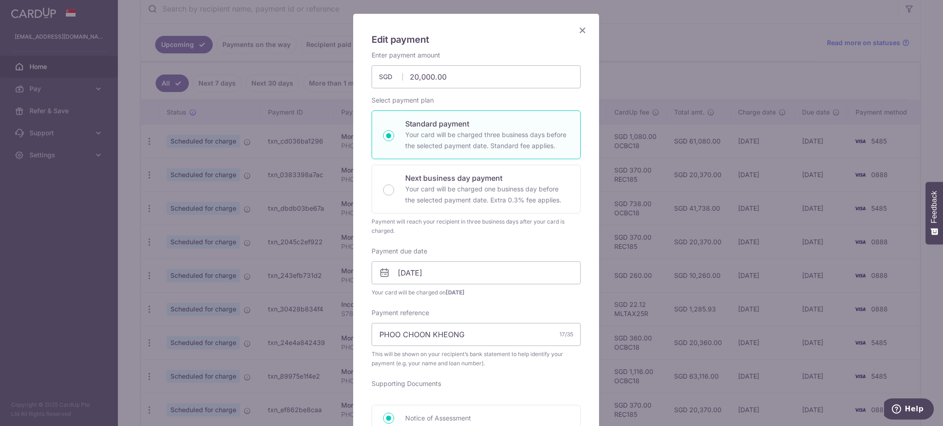
scroll to position [0, 0]
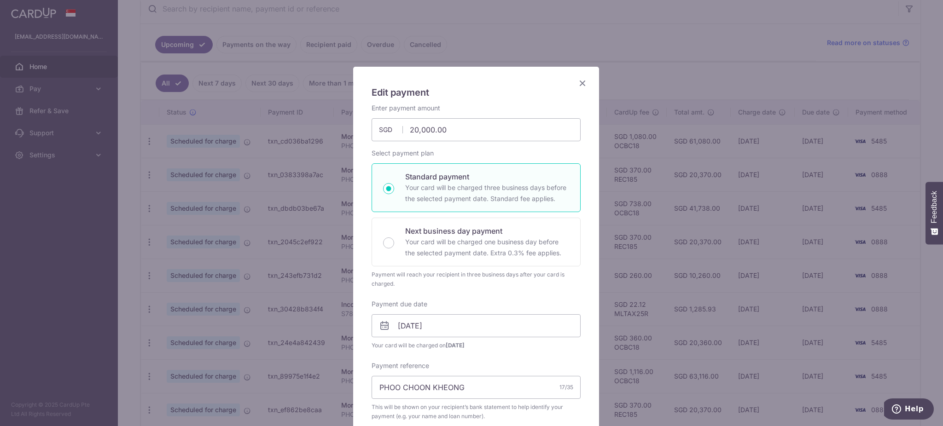
drag, startPoint x: 579, startPoint y: 86, endPoint x: 673, endPoint y: 239, distance: 180.2
click at [579, 85] on icon "Close" at bounding box center [582, 83] width 11 height 12
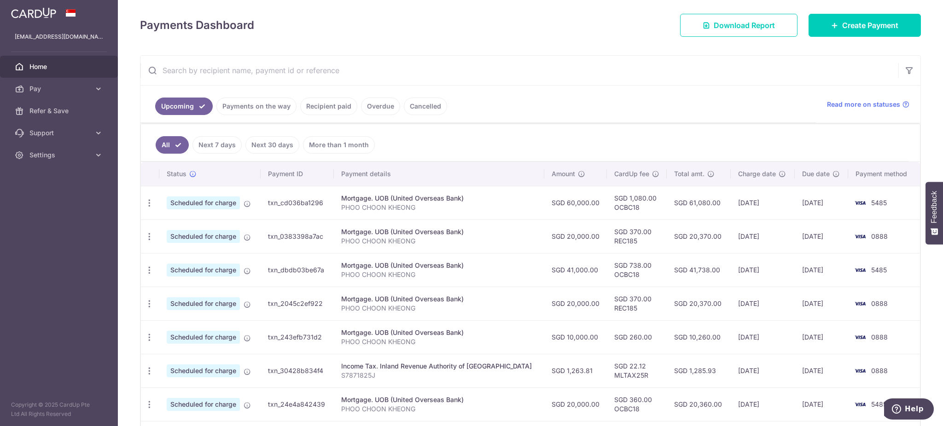
scroll to position [184, 0]
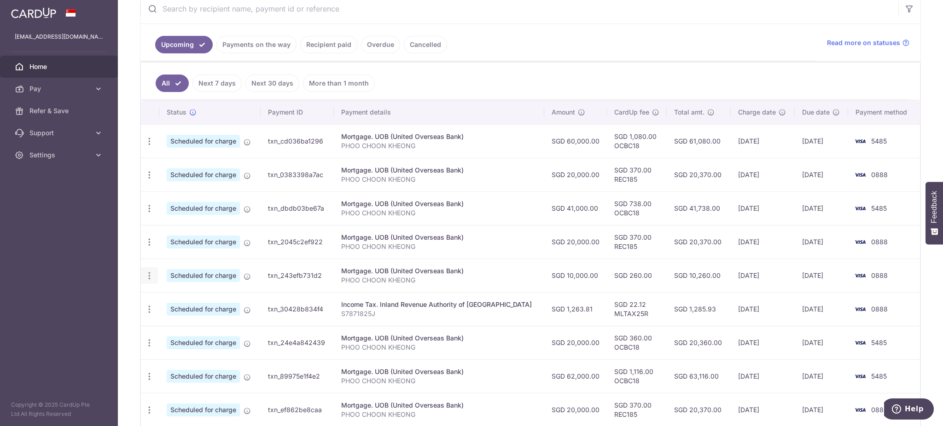
click at [148, 278] on icon "button" at bounding box center [150, 276] width 10 height 10
click at [183, 326] on span "Cancel payment" at bounding box center [199, 323] width 62 height 11
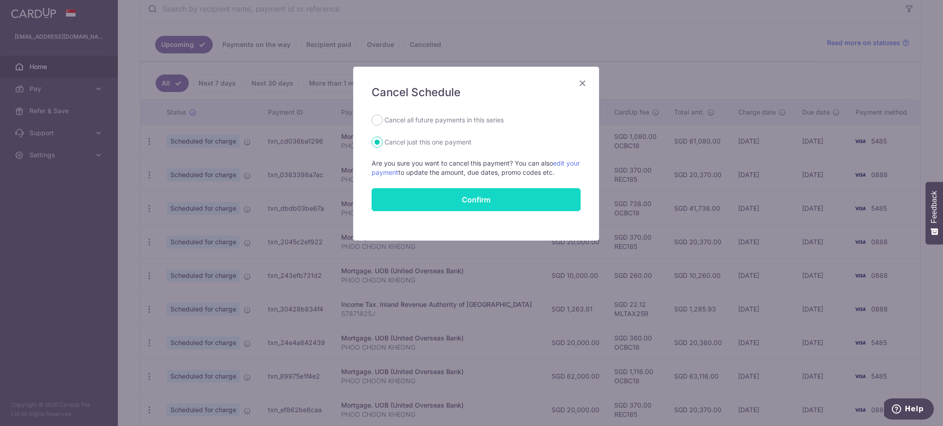
click at [439, 194] on button "Confirm" at bounding box center [475, 199] width 209 height 23
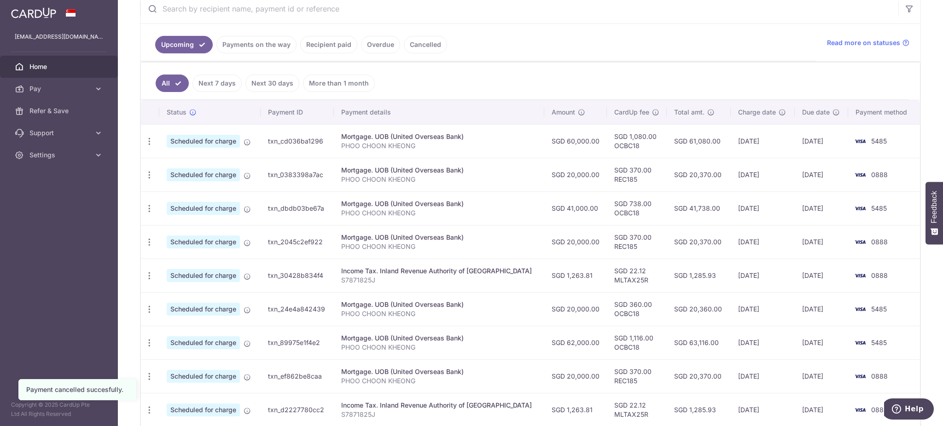
scroll to position [195, 0]
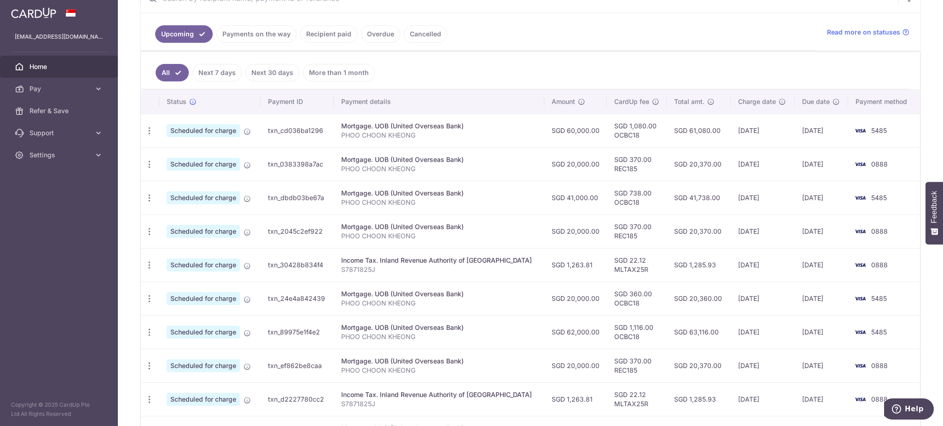
click at [492, 239] on p "PHOO CHOON KHEONG" at bounding box center [438, 236] width 195 height 9
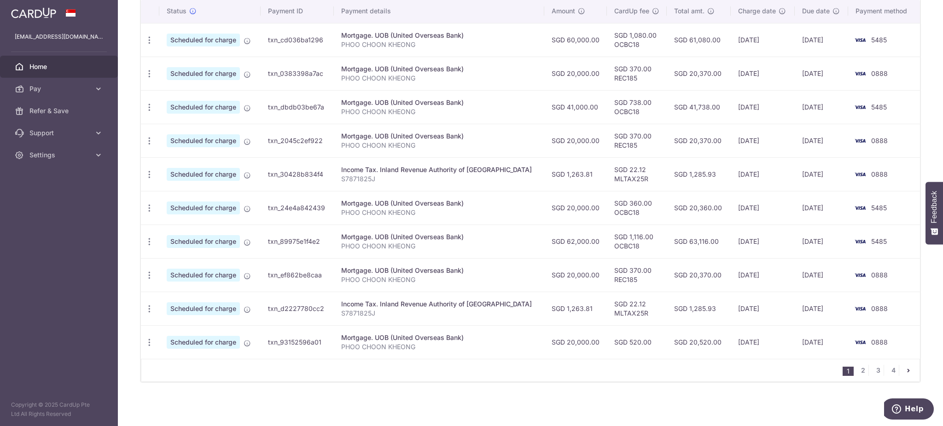
scroll to position [0, 0]
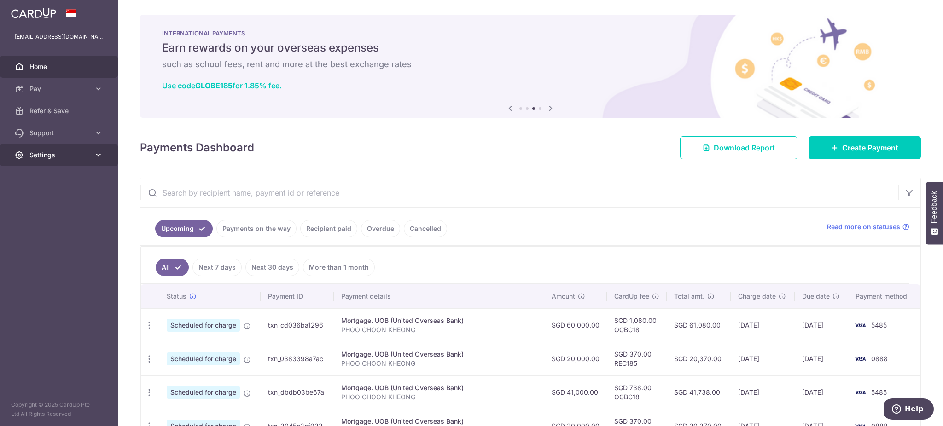
click at [99, 159] on icon at bounding box center [98, 155] width 9 height 9
drag, startPoint x: 32, startPoint y: 197, endPoint x: 46, endPoint y: 204, distance: 15.7
click at [32, 197] on span "Logout" at bounding box center [59, 199] width 61 height 9
